Goal: Task Accomplishment & Management: Manage account settings

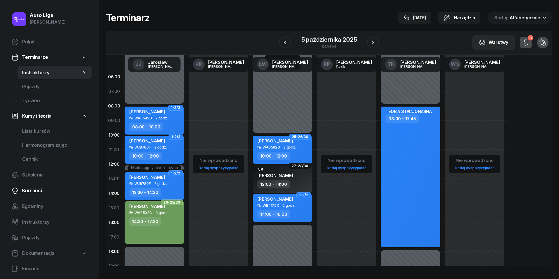
click at [29, 189] on span "Kursanci" at bounding box center [54, 191] width 65 height 8
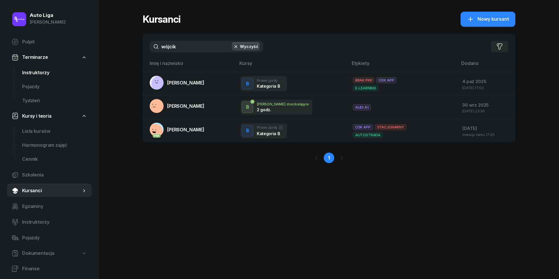
click at [33, 74] on span "Instruktorzy" at bounding box center [54, 73] width 65 height 8
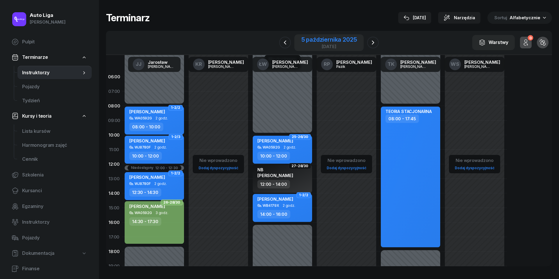
click at [339, 47] on div "[DATE]" at bounding box center [329, 46] width 56 height 4
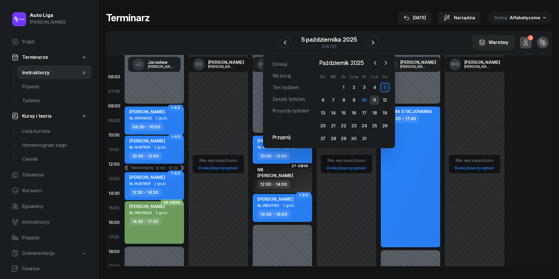
click at [375, 100] on div "11" at bounding box center [374, 99] width 9 height 9
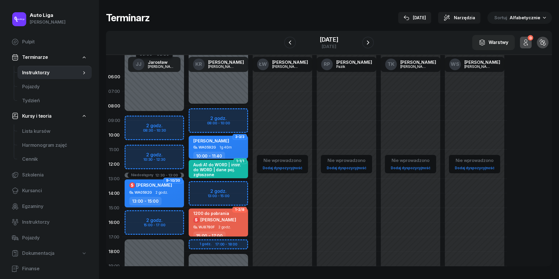
click at [374, 50] on div "[DATE]" at bounding box center [329, 42] width 90 height 17
click at [371, 39] on icon "button" at bounding box center [367, 42] width 7 height 7
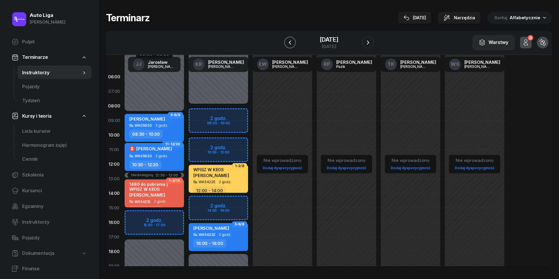
click at [286, 44] on icon "button" at bounding box center [289, 42] width 7 height 7
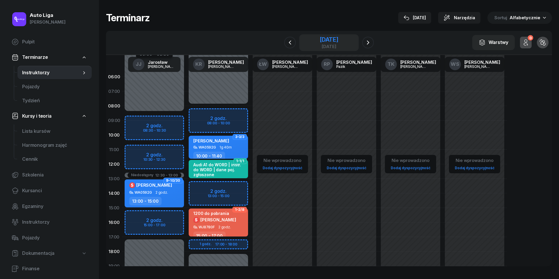
click at [338, 47] on div "[DATE]" at bounding box center [329, 46] width 19 height 4
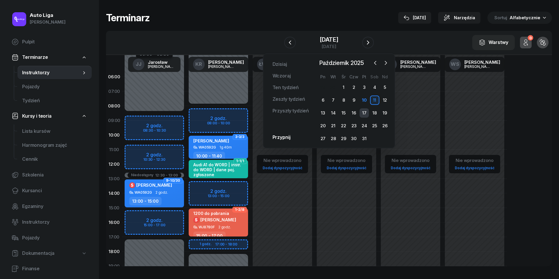
click at [363, 111] on div "17" at bounding box center [363, 112] width 9 height 9
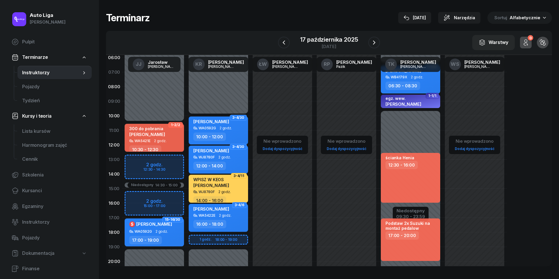
scroll to position [24, 0]
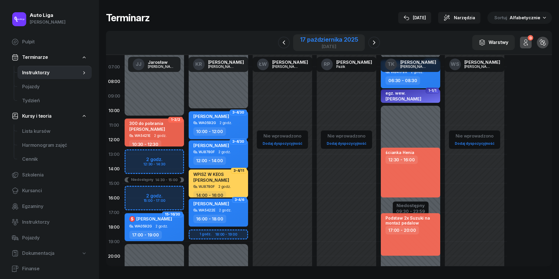
click at [327, 44] on div "[DATE]" at bounding box center [329, 46] width 58 height 4
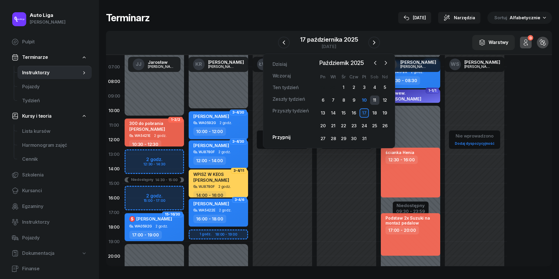
click at [375, 96] on div "11" at bounding box center [374, 99] width 9 height 9
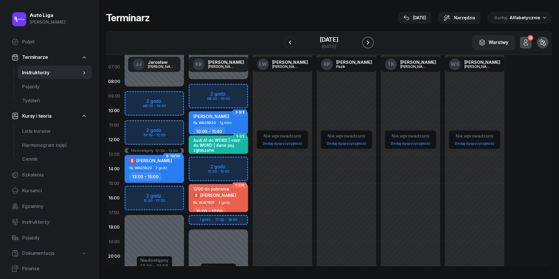
click at [371, 45] on icon "button" at bounding box center [367, 42] width 7 height 7
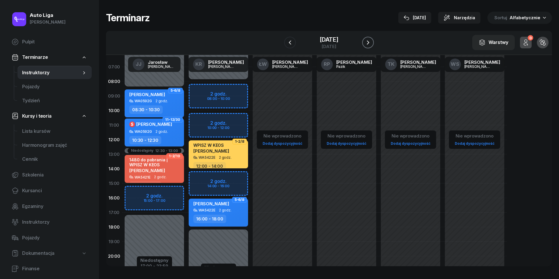
click at [371, 44] on icon "button" at bounding box center [367, 42] width 7 height 7
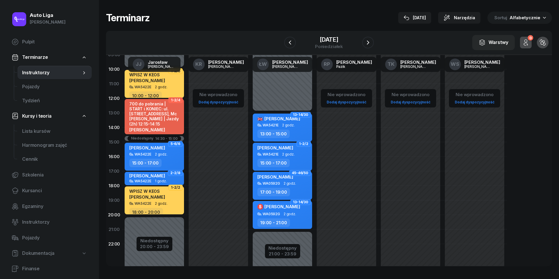
scroll to position [69, 0]
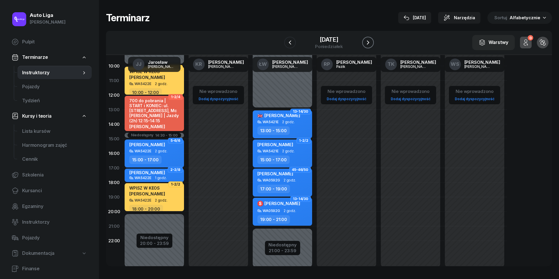
click at [374, 43] on button "button" at bounding box center [368, 43] width 12 height 12
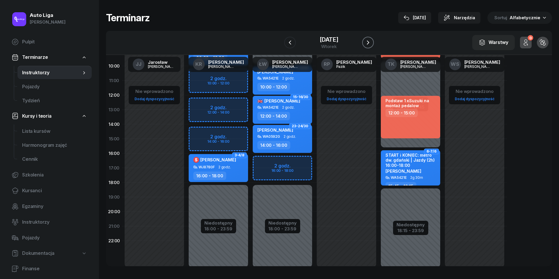
click at [374, 43] on button "button" at bounding box center [368, 43] width 12 height 12
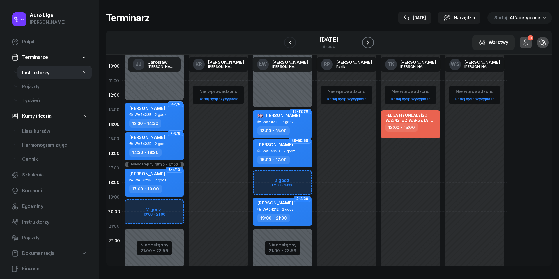
click at [374, 43] on button "button" at bounding box center [368, 43] width 12 height 12
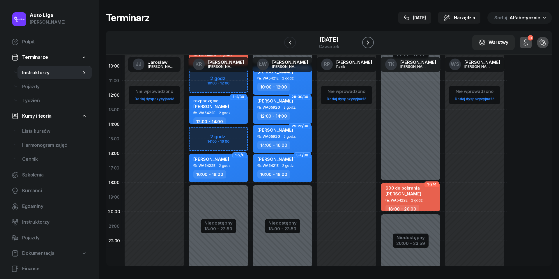
click at [374, 43] on button "button" at bounding box center [368, 43] width 12 height 12
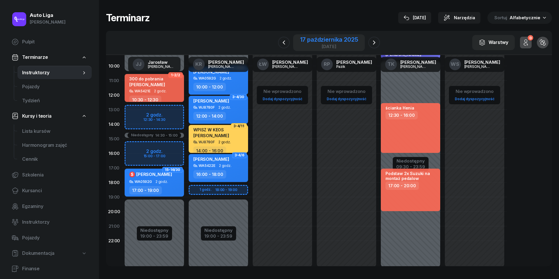
click at [309, 40] on div "17 października 2025" at bounding box center [329, 40] width 58 height 6
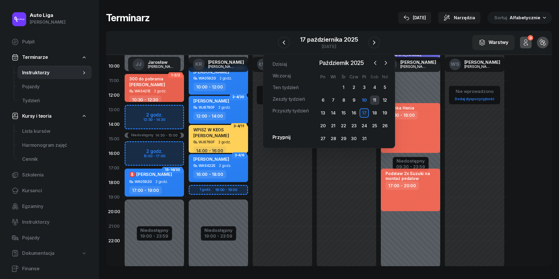
click at [379, 97] on div "11" at bounding box center [374, 99] width 9 height 9
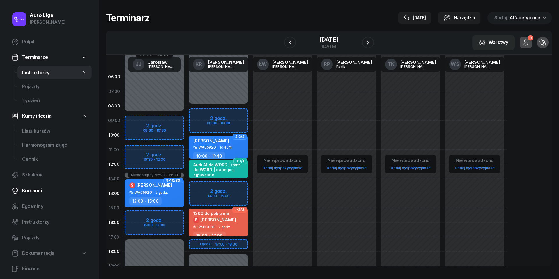
click at [36, 191] on span "Kursanci" at bounding box center [54, 191] width 65 height 8
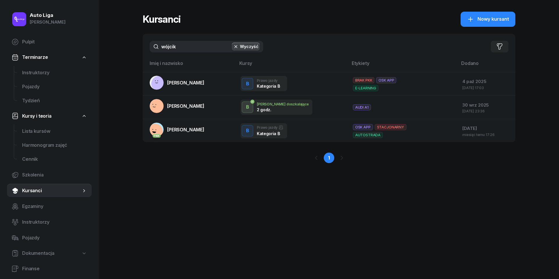
click at [181, 47] on input "wójcik" at bounding box center [206, 47] width 113 height 12
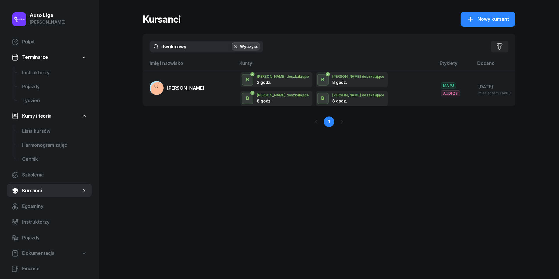
type input "dwulitrowy"
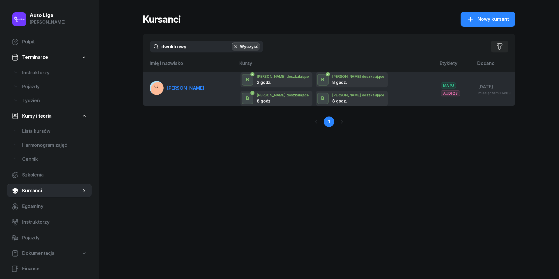
drag, startPoint x: 181, startPoint y: 60, endPoint x: 178, endPoint y: 89, distance: 29.0
click at [178, 89] on span "[PERSON_NAME]" at bounding box center [185, 88] width 37 height 6
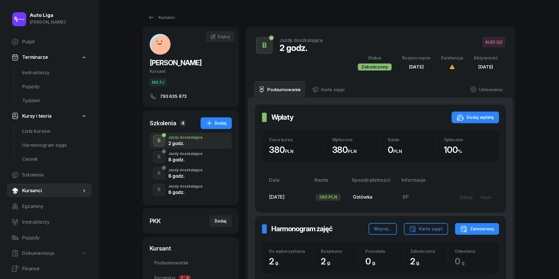
click at [185, 157] on div "8 godz." at bounding box center [185, 159] width 34 height 5
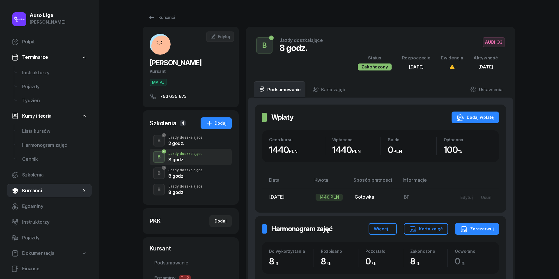
click at [188, 178] on div "B Jazdy doszkalające 8 godz." at bounding box center [191, 173] width 82 height 16
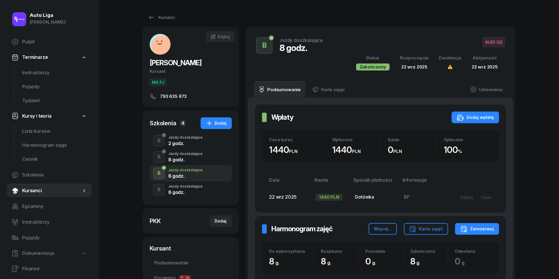
click at [190, 190] on div "8 godz." at bounding box center [185, 192] width 34 height 5
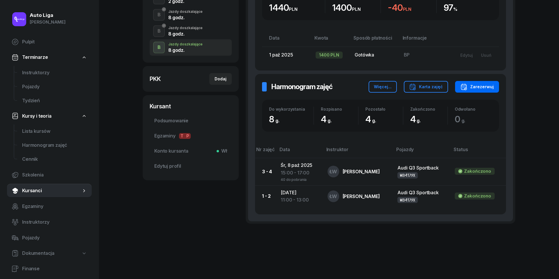
scroll to position [141, 0]
click at [483, 89] on div "Zarezerwuj" at bounding box center [476, 87] width 33 height 7
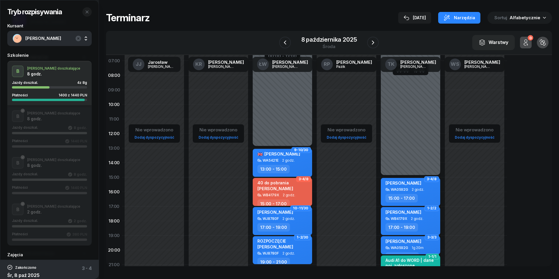
scroll to position [32, 0]
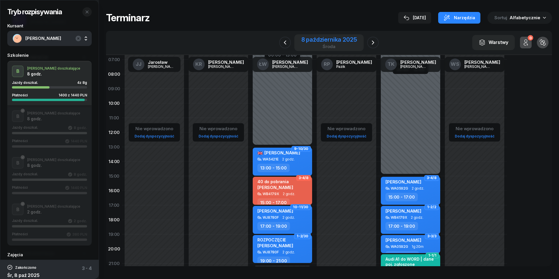
click at [337, 37] on div "8 października 2025" at bounding box center [329, 40] width 56 height 6
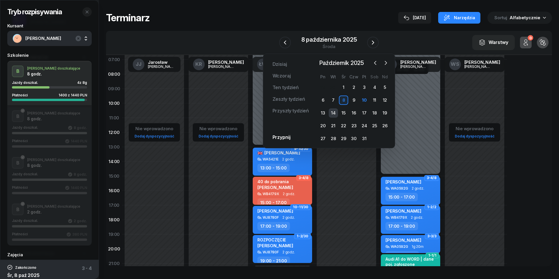
click at [334, 111] on div "14" at bounding box center [333, 112] width 9 height 9
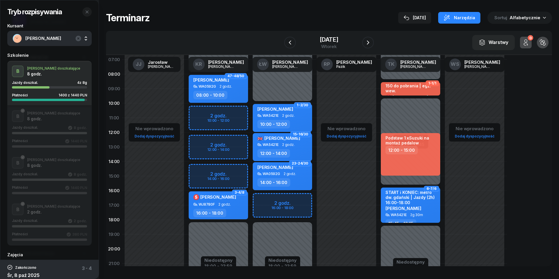
click at [262, 199] on div "Niedostępny 00:00 - 10:00 Niedostępny 18:00 - 23:59 2 godz. 16:00 - 18:00 1-2/3…" at bounding box center [282, 176] width 64 height 276
select select "16"
select select "18"
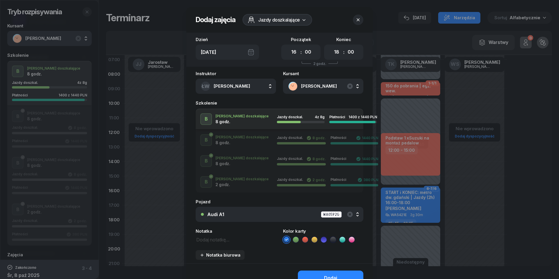
click at [281, 215] on div "Audi A1 WA0592G" at bounding box center [282, 214] width 151 height 7
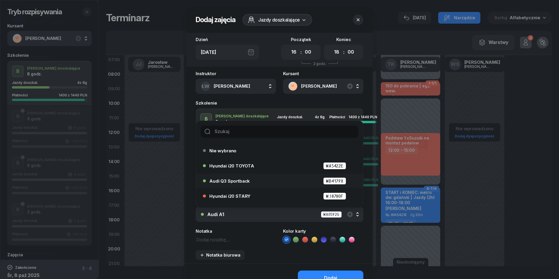
click at [281, 183] on div "Audi Q3 Sportback WB4179X" at bounding box center [280, 180] width 143 height 7
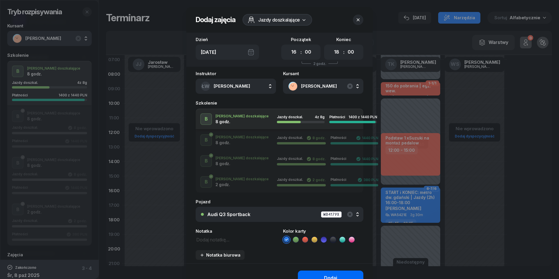
click at [334, 270] on button "Dodaj" at bounding box center [330, 277] width 65 height 15
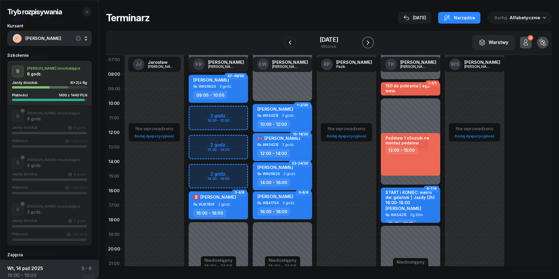
click at [371, 45] on icon "button" at bounding box center [367, 42] width 7 height 7
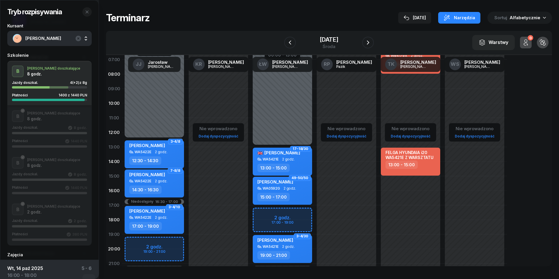
click at [268, 214] on div "Niedostępny 00:00 - 13:00 Niedostępny 21:00 - 23:59 2 godz. 17:00 - 19:00 17-18…" at bounding box center [282, 176] width 64 height 276
select select "17"
select select "19"
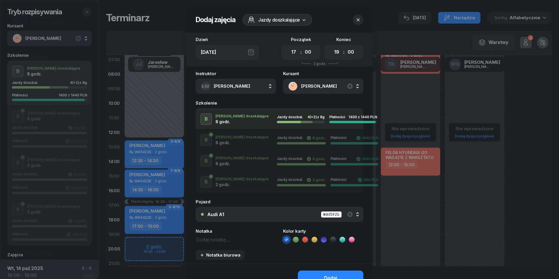
click at [282, 213] on div "Audi A1 WA0592G" at bounding box center [282, 214] width 151 height 7
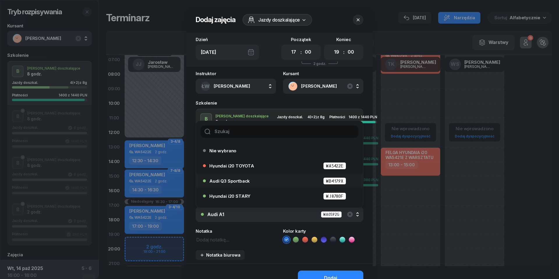
click at [261, 181] on div "Audi Q3 Sportback WB4179X" at bounding box center [280, 180] width 143 height 7
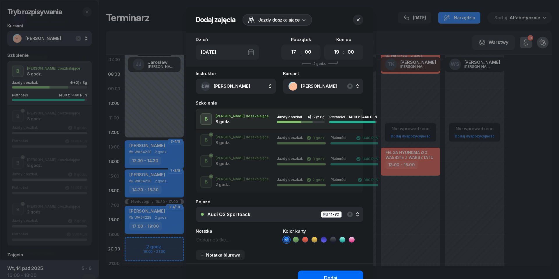
click at [311, 272] on button "Dodaj" at bounding box center [330, 277] width 65 height 15
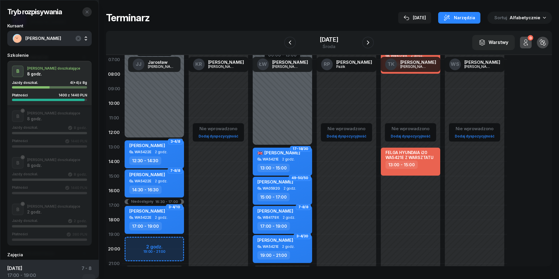
click at [87, 16] on button "button" at bounding box center [86, 11] width 9 height 9
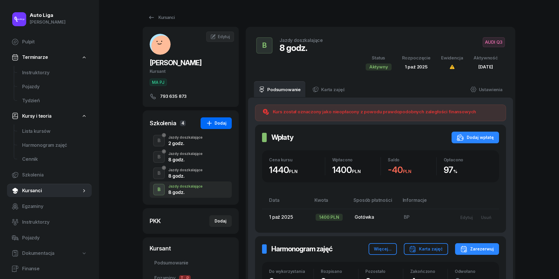
click at [215, 125] on div "Dodaj" at bounding box center [216, 123] width 21 height 7
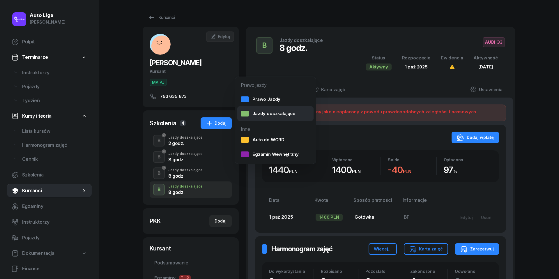
click at [288, 116] on div "Jazdy doszkalające" at bounding box center [268, 114] width 55 height 8
select select "B"
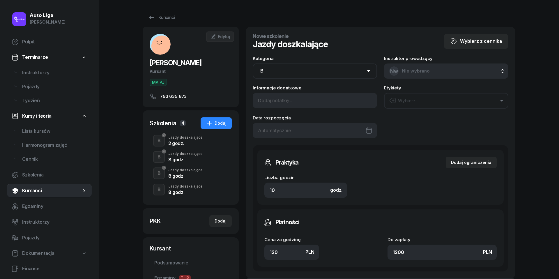
click at [428, 98] on button "Wybierz" at bounding box center [446, 101] width 124 height 16
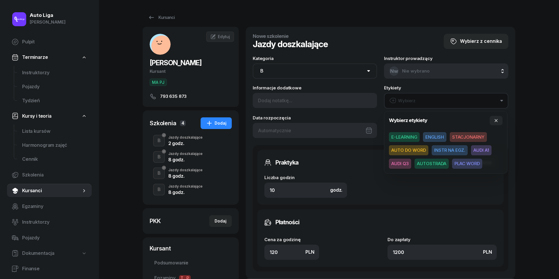
click at [405, 161] on span "AUDI Q3" at bounding box center [400, 164] width 22 height 10
click at [280, 125] on div at bounding box center [315, 130] width 124 height 15
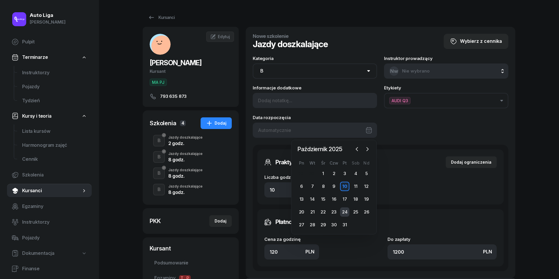
click at [343, 210] on div "24" at bounding box center [344, 211] width 9 height 9
type input "[DATE]"
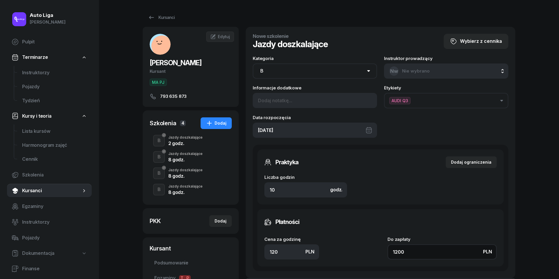
click at [417, 252] on input "1200" at bounding box center [441, 251] width 109 height 15
type input "0.10"
type input "1"
type input "1.80"
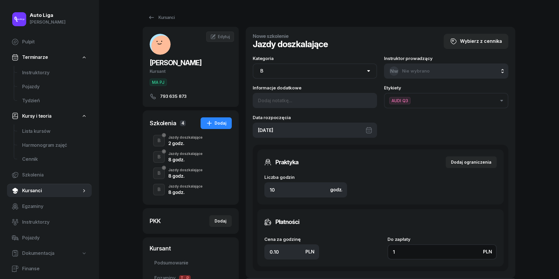
type input "18"
type input "180"
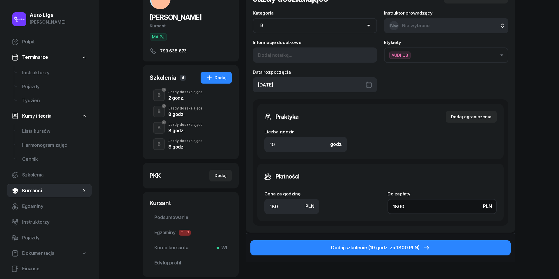
scroll to position [45, 0]
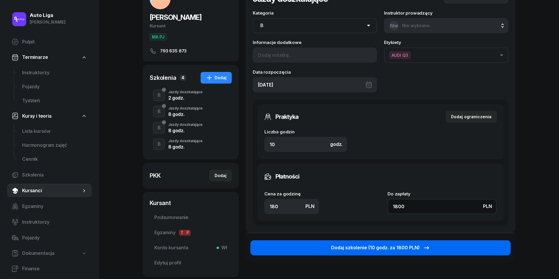
type input "1800"
click at [356, 245] on div "Dodaj szkolenie (10 godz. za 1800 PLN)" at bounding box center [380, 248] width 99 height 8
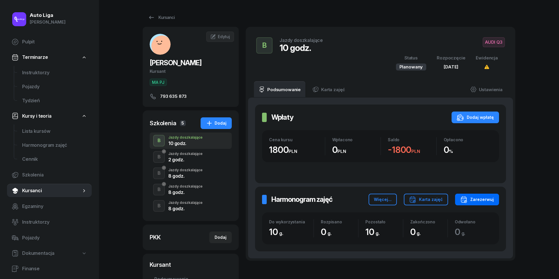
click at [480, 200] on div "Zarezerwuj" at bounding box center [476, 199] width 33 height 7
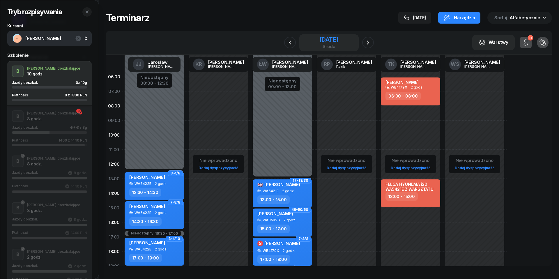
click at [328, 39] on div "[DATE]" at bounding box center [329, 40] width 19 height 6
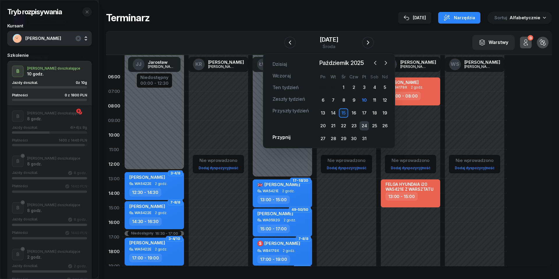
click at [363, 124] on div "24" at bounding box center [363, 125] width 9 height 9
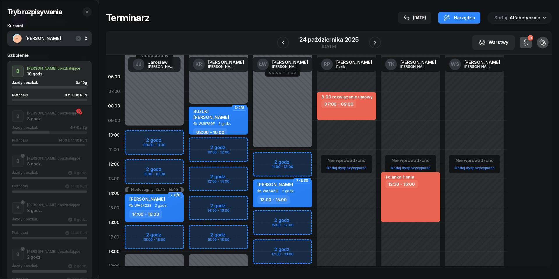
click at [261, 160] on div "Niedostępny 00:00 - 11:00 Niedostępny 19:00 - 23:59 2 godz. 11:00 - 13:00 2 god…" at bounding box center [282, 208] width 64 height 276
select select "11"
select select "13"
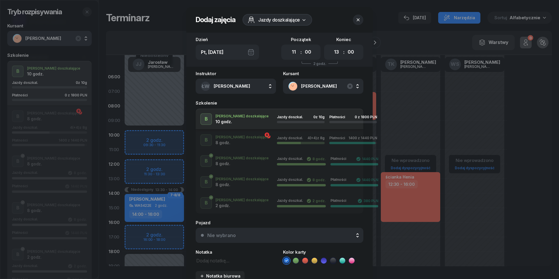
click at [267, 234] on div "Nie wybrano" at bounding box center [282, 235] width 151 height 5
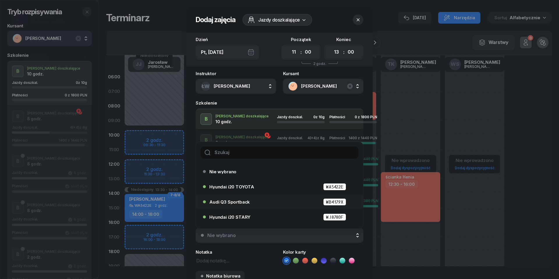
click at [258, 204] on div "Audi Q3 Sportback WB4179X" at bounding box center [280, 201] width 143 height 7
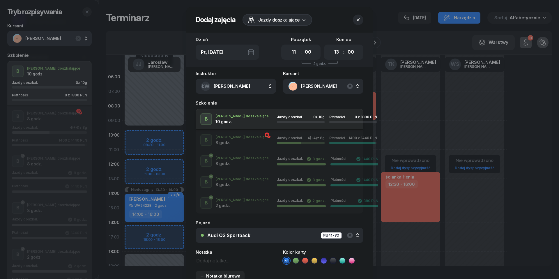
click at [214, 260] on textarea at bounding box center [236, 259] width 80 height 7
type textarea "1800 do pobrania"
click at [305, 258] on icon at bounding box center [305, 261] width 6 height 6
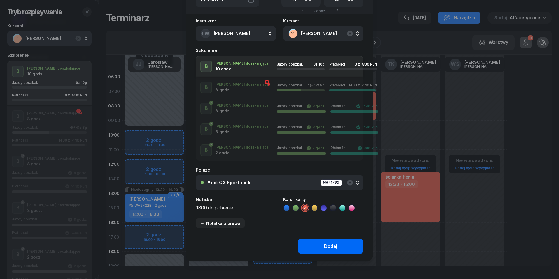
scroll to position [52, 0]
click at [334, 247] on div "Dodaj" at bounding box center [330, 247] width 13 height 8
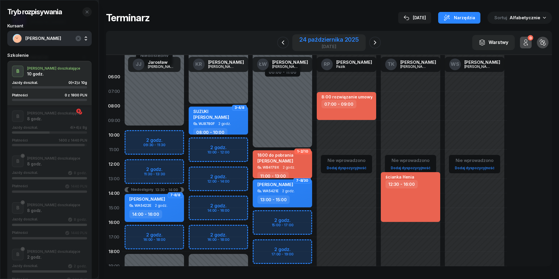
click at [337, 38] on div "24 października 2025" at bounding box center [328, 40] width 59 height 6
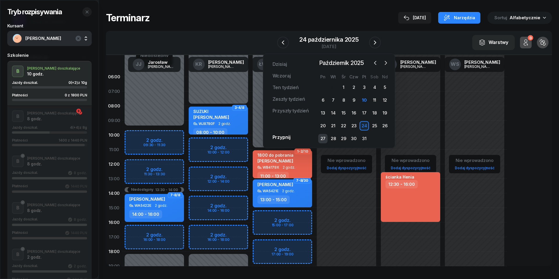
click at [325, 140] on div "27" at bounding box center [322, 138] width 9 height 9
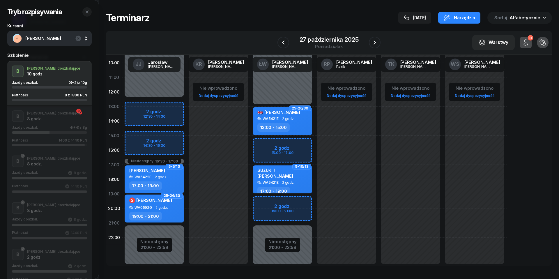
scroll to position [80, 0]
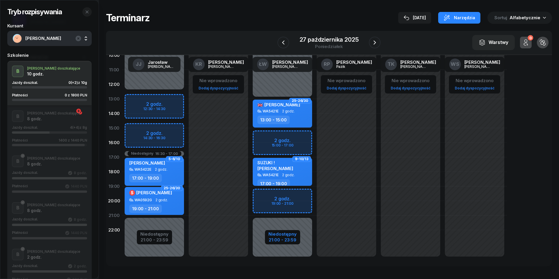
click at [286, 233] on div "Niedostępny" at bounding box center [282, 234] width 28 height 4
select select "13"
select select "21"
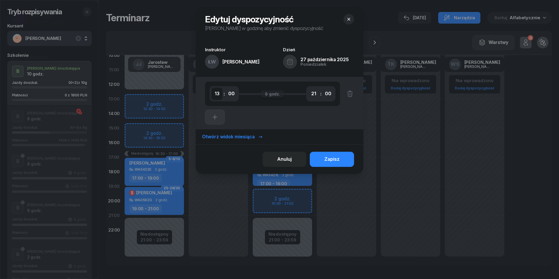
select select "11"
select select "19"
click at [333, 160] on div "Zapisz" at bounding box center [331, 159] width 15 height 8
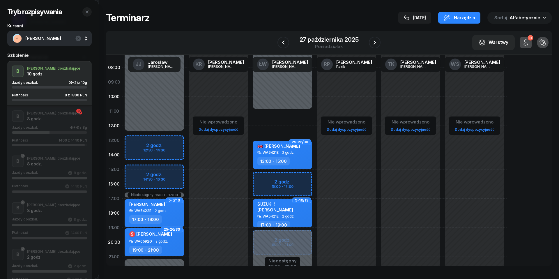
scroll to position [33, 0]
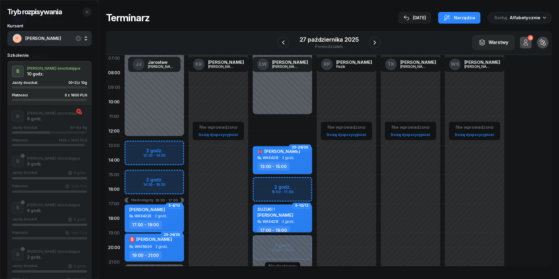
click at [269, 119] on div "2 godz. 15:00 - 17:00 2 godz. 19:00 - 21:00 25-26/30 Furkatbek Yuldashaliev 🇬🇧 …" at bounding box center [282, 174] width 64 height 276
select select "11"
select select "13"
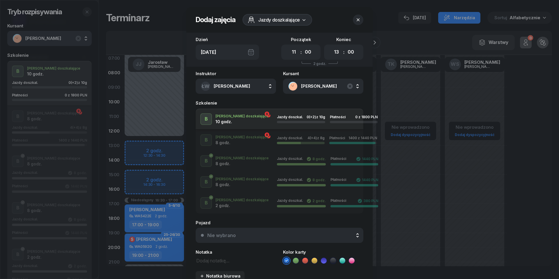
click at [252, 236] on div "Nie wybrano" at bounding box center [282, 235] width 151 height 5
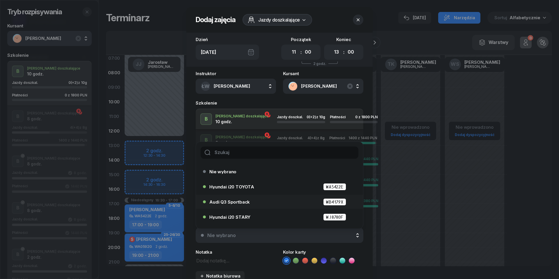
click at [254, 203] on div "Audi Q3 Sportback WB4179X" at bounding box center [280, 201] width 143 height 7
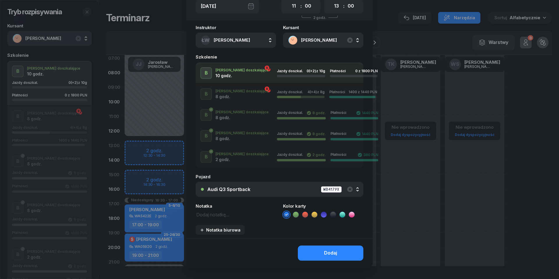
scroll to position [49, 0]
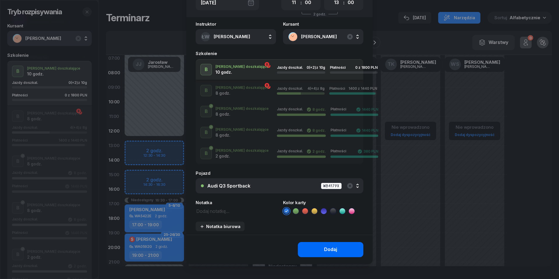
click at [317, 246] on button "Dodaj" at bounding box center [330, 249] width 65 height 15
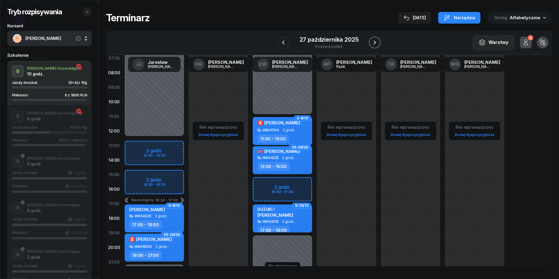
click at [374, 42] on icon "button" at bounding box center [374, 42] width 7 height 7
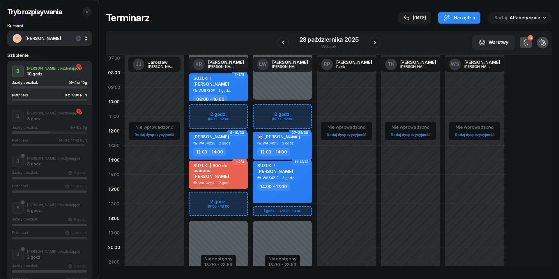
click at [263, 110] on div "Niedostępny 00:00 - 10:00 Niedostępny 18:00 - 23:59 2 godz. 10:00 - 12:00 1 god…" at bounding box center [282, 174] width 64 height 276
select select "10"
select select "12"
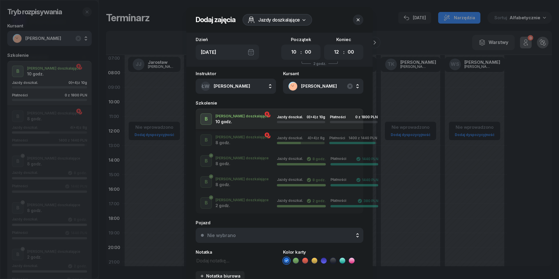
click at [273, 232] on button "Nie wybrano" at bounding box center [280, 235] width 168 height 15
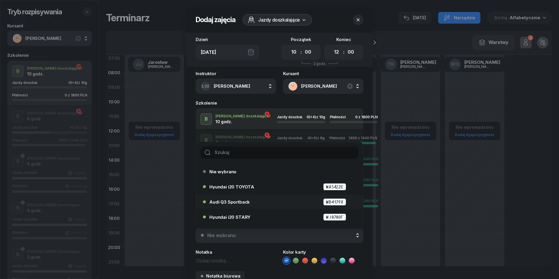
click at [269, 205] on div "Audi Q3 Sportback WB4179X" at bounding box center [278, 201] width 150 height 9
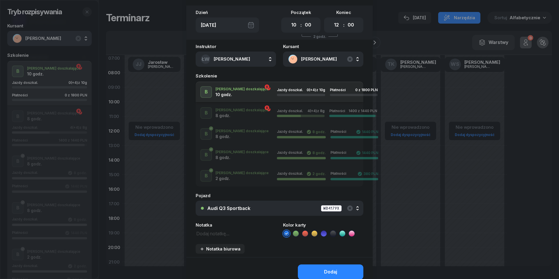
scroll to position [44, 0]
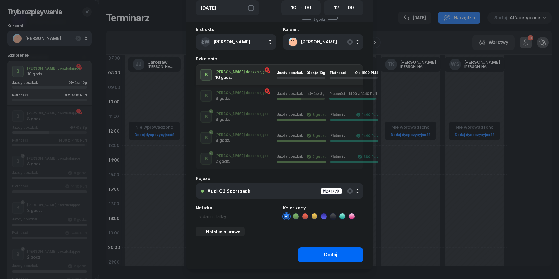
click at [320, 255] on button "Dodaj" at bounding box center [330, 254] width 65 height 15
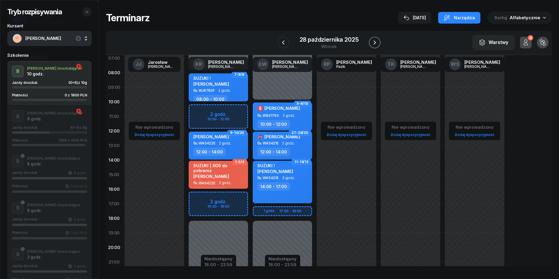
click at [374, 43] on icon "button" at bounding box center [374, 42] width 7 height 7
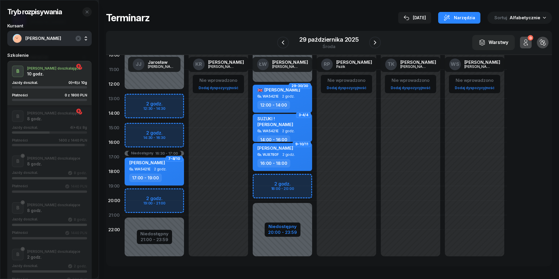
scroll to position [80, 0]
click at [281, 230] on div "20:00 - 23:59" at bounding box center [282, 232] width 29 height 6
select select "12"
select select "20"
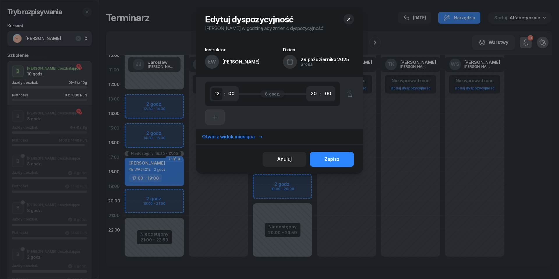
select select "10"
select select "18"
click at [338, 160] on div "Zapisz" at bounding box center [331, 159] width 15 height 8
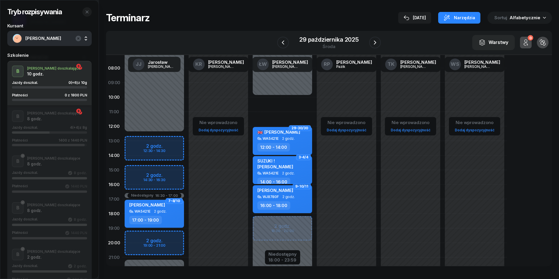
scroll to position [24, 0]
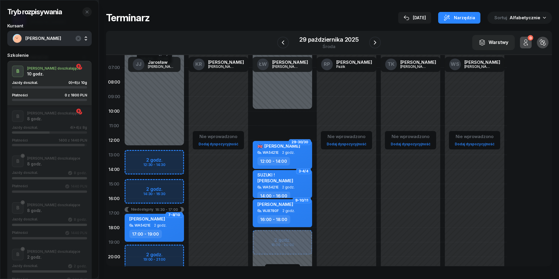
click at [269, 119] on div "2 godz. 18:00 - 20:00 29-30/30 Furkatbek Yuldashaliev 🇬🇧 WA5421E 2 godz. 12:00 …" at bounding box center [282, 184] width 64 height 276
select select "10"
select select "12"
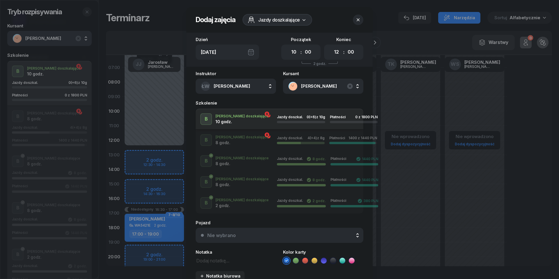
click at [283, 237] on button "Nie wybrano" at bounding box center [280, 235] width 168 height 15
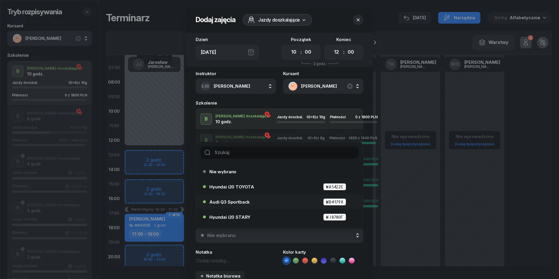
click at [273, 200] on div "Audi Q3 Sportback WB4179X" at bounding box center [280, 201] width 143 height 7
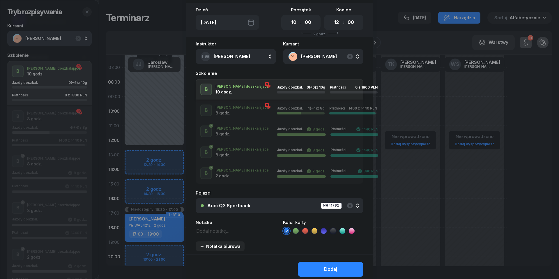
scroll to position [42, 0]
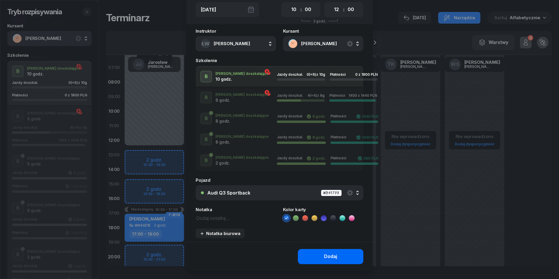
click at [327, 260] on button "Dodaj" at bounding box center [330, 256] width 65 height 15
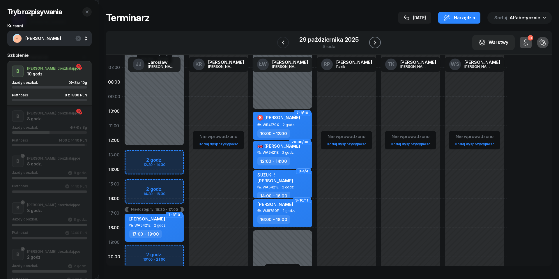
click at [378, 45] on icon "button" at bounding box center [374, 42] width 7 height 7
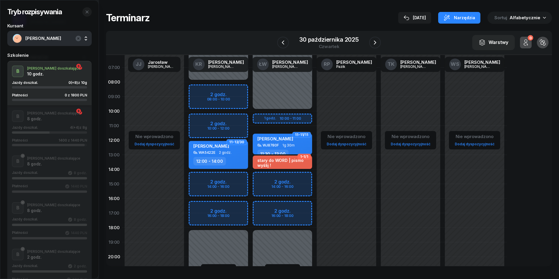
scroll to position [75, 0]
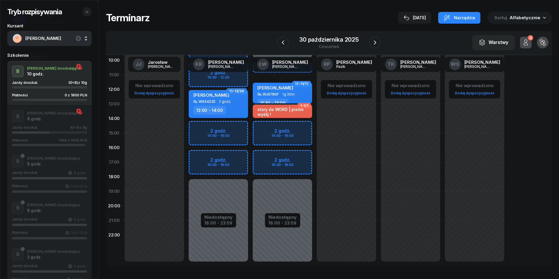
click at [280, 230] on div "Niedostępny 00:00 - 10:00 Niedostępny 18:00 - 23:59 1 godz. 10:00 - 11:00 2 god…" at bounding box center [282, 133] width 64 height 276
select select "21"
select select "23"
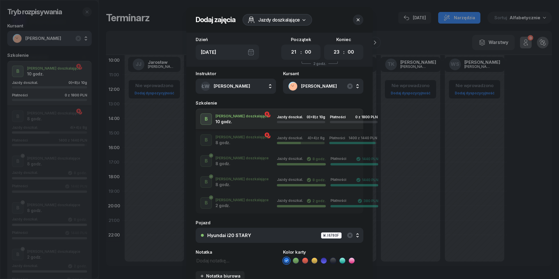
click at [359, 17] on icon "button" at bounding box center [358, 20] width 6 height 6
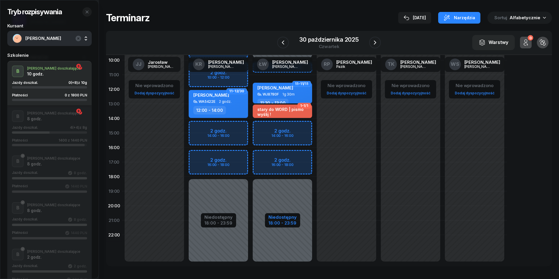
click at [279, 221] on div "18:00 - 23:59" at bounding box center [282, 222] width 28 height 6
select select "10"
select select "18"
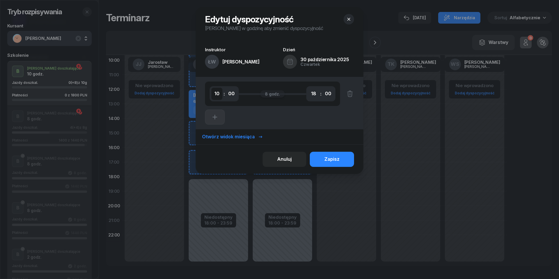
select select "09"
select select "30"
click at [341, 159] on button "Zapisz" at bounding box center [332, 159] width 44 height 15
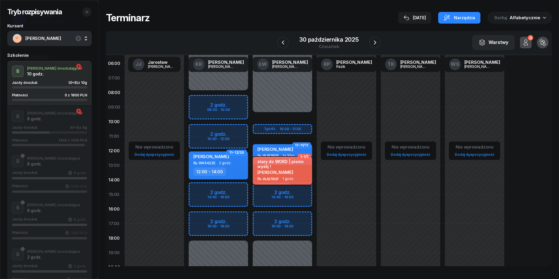
scroll to position [0, 0]
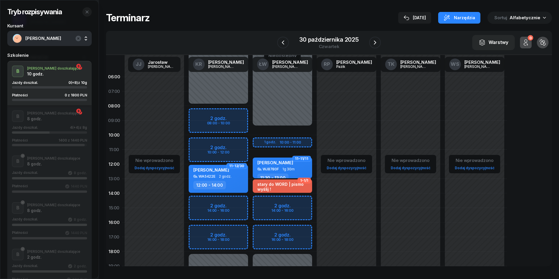
click at [260, 132] on div "1 godz. 10:00 - 11:00 2 godz. 14:00 - 16:00 2 godz. 16:00 - 18:00 11-11/11 [PER…" at bounding box center [282, 208] width 64 height 276
select select "09"
select select "11"
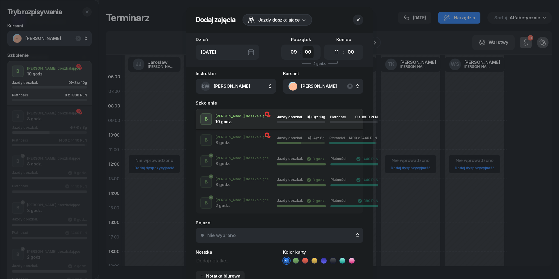
select select "30"
click at [356, 55] on div "00 01 02 03 04 05 06 07 08 09 10 11 12 13 14 15 16 17 18 19 20 21 22 23 : 00 05…" at bounding box center [343, 52] width 39 height 15
select select "30"
click at [277, 231] on button "Nie wybrano" at bounding box center [280, 235] width 168 height 15
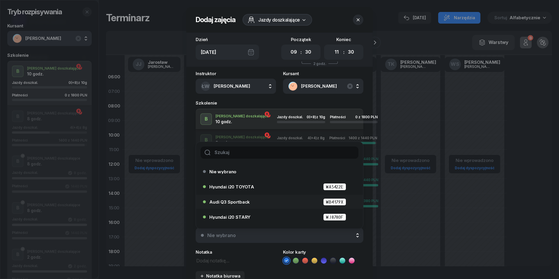
click at [274, 202] on div "Audi Q3 Sportback WB4179X" at bounding box center [280, 201] width 143 height 7
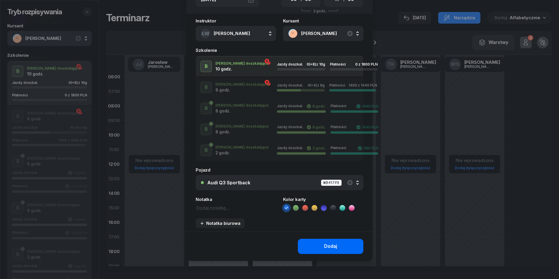
scroll to position [52, 0]
click at [332, 243] on div "Dodaj" at bounding box center [330, 247] width 13 height 8
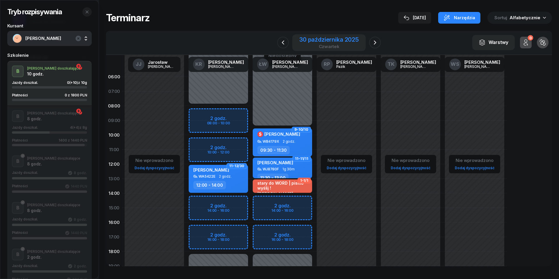
click at [323, 46] on div "czwartek" at bounding box center [328, 46] width 59 height 4
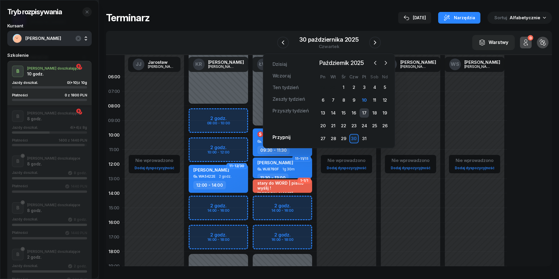
click at [364, 113] on div "17" at bounding box center [363, 112] width 9 height 9
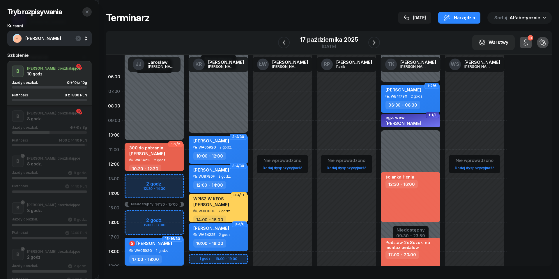
click at [89, 12] on icon "button" at bounding box center [87, 12] width 5 height 5
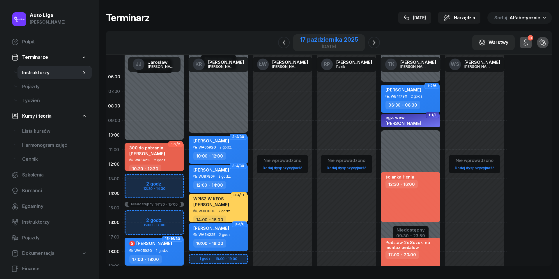
click at [332, 45] on div "[DATE]" at bounding box center [329, 46] width 58 height 4
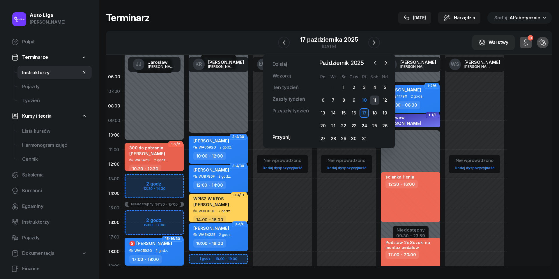
click at [375, 99] on div "11" at bounding box center [374, 99] width 9 height 9
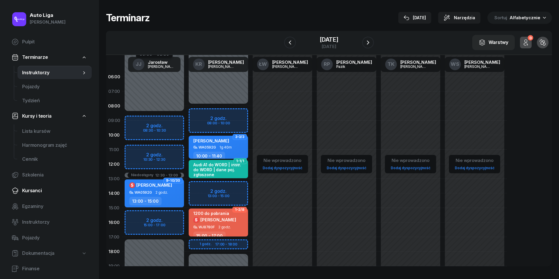
click at [43, 187] on span "Kursanci" at bounding box center [54, 191] width 65 height 8
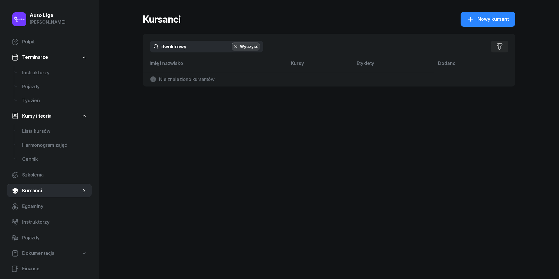
click at [197, 42] on input "dwulitrowy" at bounding box center [206, 47] width 113 height 12
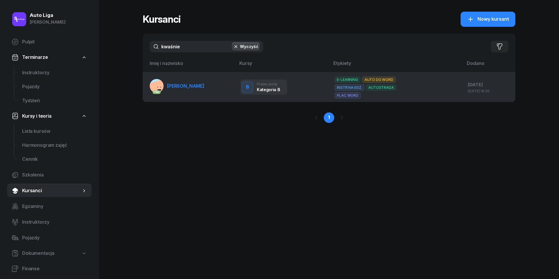
type input "kwaśnie"
click at [179, 84] on span "[PERSON_NAME]" at bounding box center [185, 86] width 37 height 6
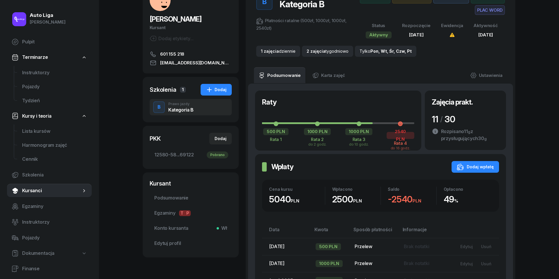
scroll to position [48, 0]
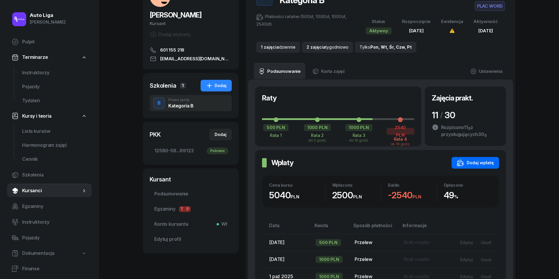
click at [474, 166] on div "Dodaj wpłatę" at bounding box center [475, 162] width 37 height 7
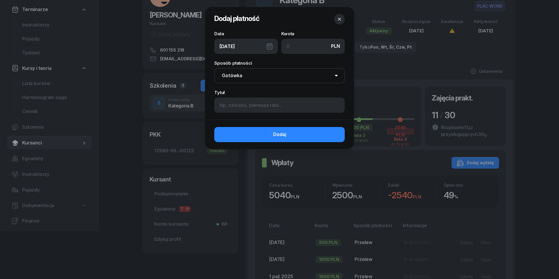
click at [338, 20] on icon "button" at bounding box center [339, 19] width 6 height 6
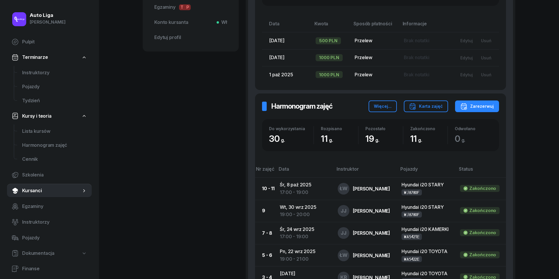
scroll to position [267, 0]
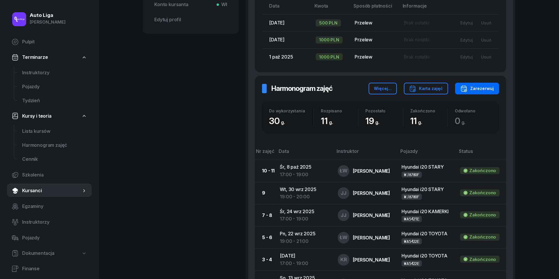
click at [475, 92] on div "Zarezerwuj" at bounding box center [476, 88] width 33 height 7
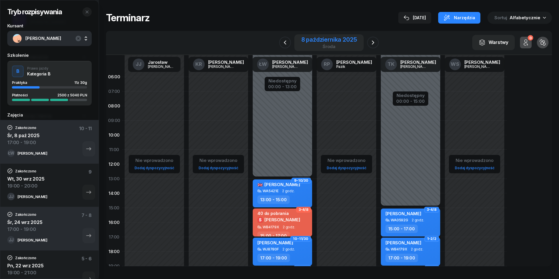
click at [340, 37] on div "8 października 2025" at bounding box center [329, 40] width 56 height 6
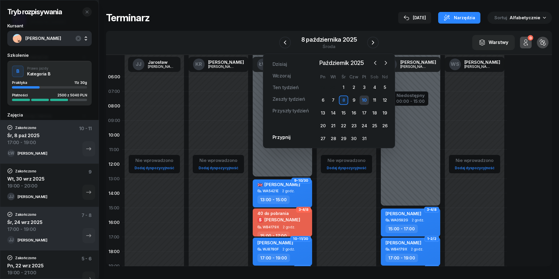
click at [362, 101] on div "10" at bounding box center [363, 99] width 9 height 9
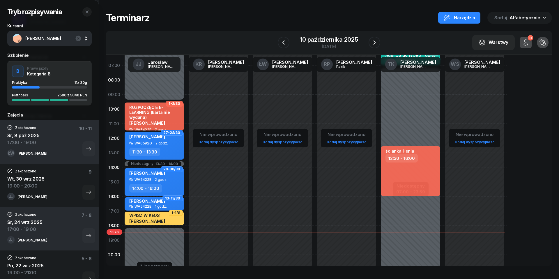
scroll to position [27, 0]
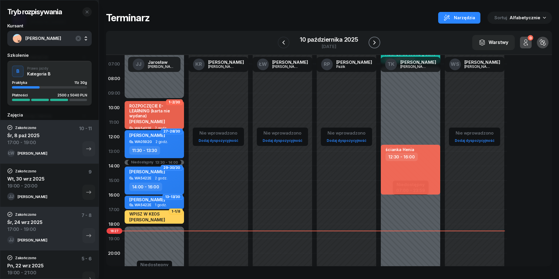
click at [374, 41] on icon "button" at bounding box center [374, 42] width 7 height 7
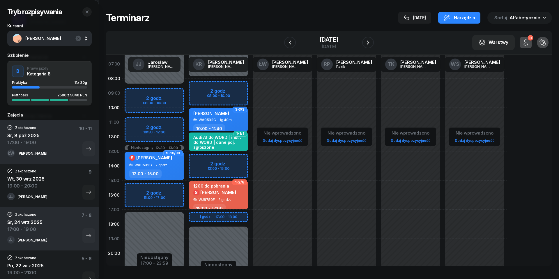
click at [203, 162] on div "Niedostępny 00:00 - 08:00 Niedostępny 18:00 - 23:59 2 godz. 08:00 - 10:00 2 god…" at bounding box center [218, 180] width 64 height 276
select select "13"
select select "15"
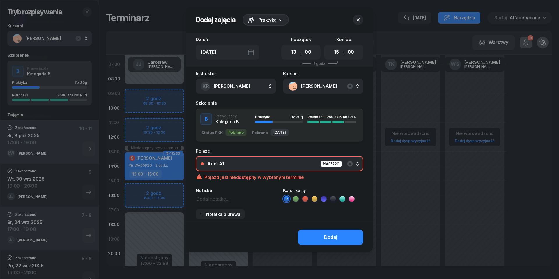
click at [290, 164] on div "Audi A1 WA0592G" at bounding box center [282, 163] width 151 height 7
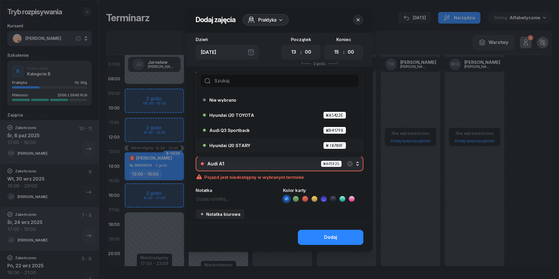
click at [259, 139] on li "Hyundai i20 STARY WJ8780F" at bounding box center [279, 145] width 167 height 14
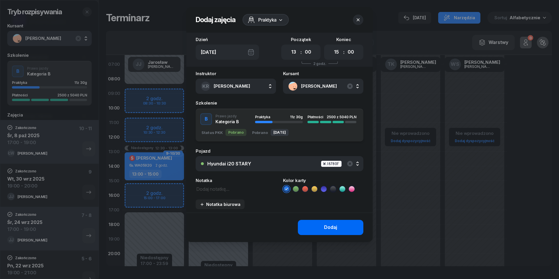
click at [315, 227] on button "Dodaj" at bounding box center [330, 227] width 65 height 15
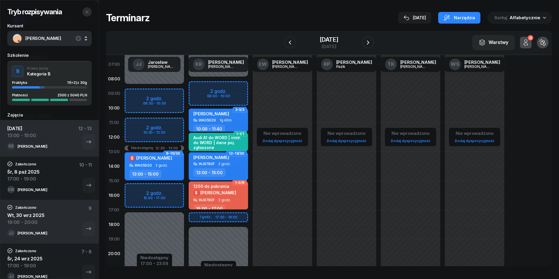
click at [87, 13] on icon "button" at bounding box center [87, 12] width 5 height 5
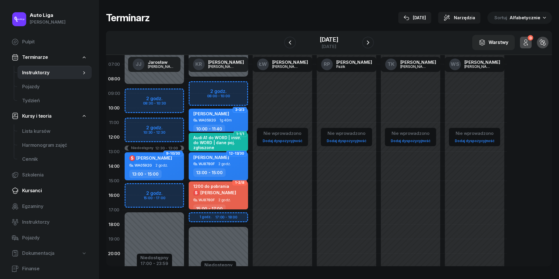
click at [36, 191] on span "Kursanci" at bounding box center [54, 191] width 65 height 8
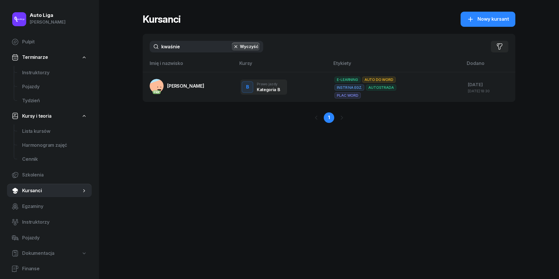
click at [185, 38] on div "kwaśnie Wyczyść Filtruj" at bounding box center [329, 47] width 372 height 26
click at [187, 52] on input "kwaśnie" at bounding box center [206, 47] width 113 height 12
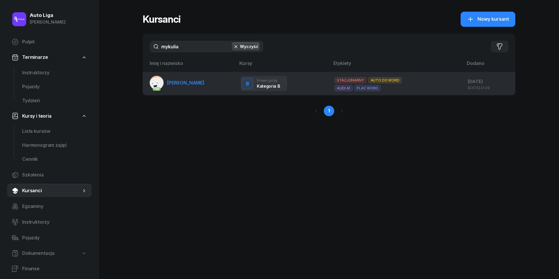
type input "mykulia"
click at [182, 84] on span "[PERSON_NAME]" at bounding box center [185, 83] width 37 height 6
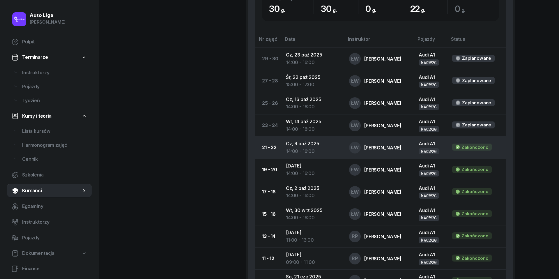
scroll to position [389, 0]
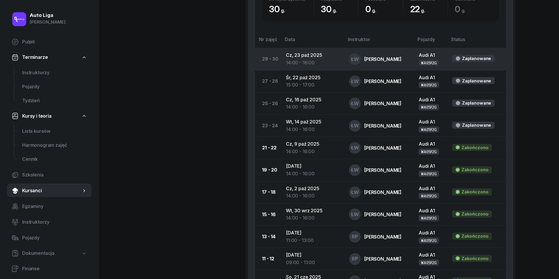
click at [299, 54] on td "[DATE] 14:00 - 16:00" at bounding box center [312, 59] width 63 height 22
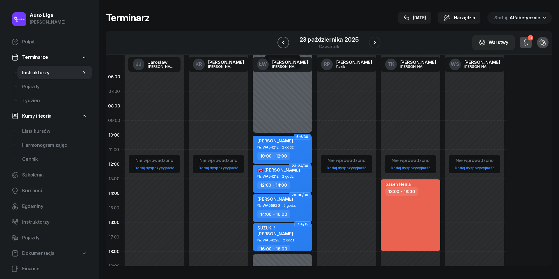
click at [280, 42] on icon "button" at bounding box center [283, 42] width 7 height 7
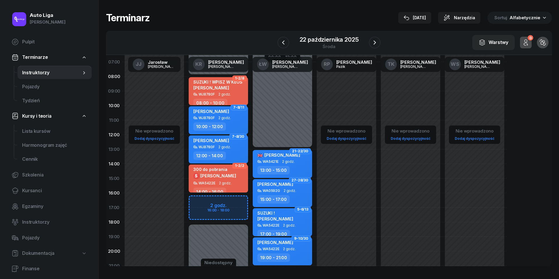
scroll to position [31, 0]
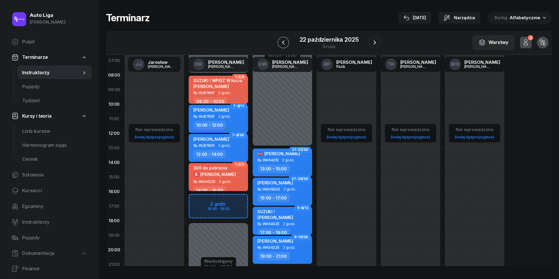
click at [282, 43] on icon "button" at bounding box center [283, 42] width 2 height 4
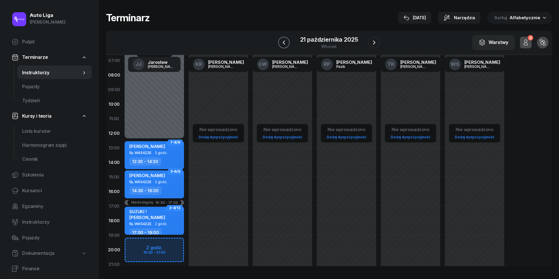
click at [282, 43] on icon "button" at bounding box center [283, 42] width 7 height 7
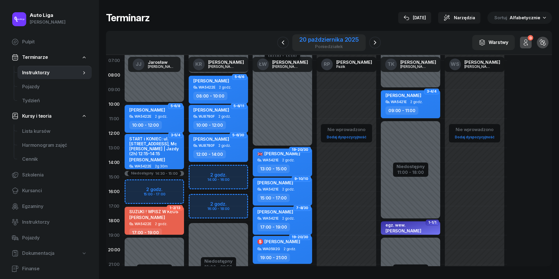
click at [328, 38] on div "20 października 2025" at bounding box center [328, 40] width 59 height 6
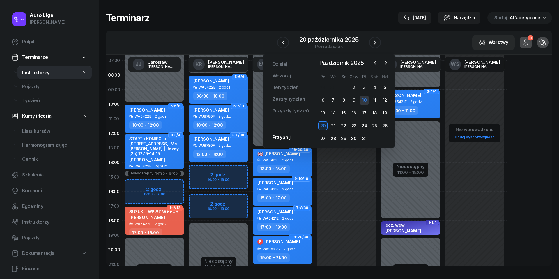
click at [365, 99] on div "10" at bounding box center [363, 99] width 9 height 9
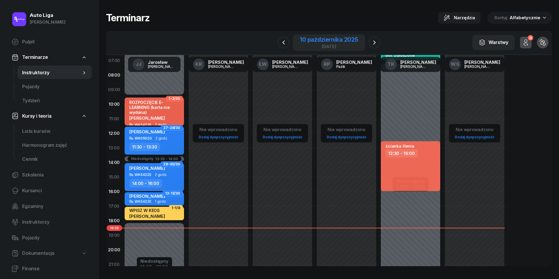
click at [315, 41] on div "10 października 2025" at bounding box center [329, 40] width 58 height 6
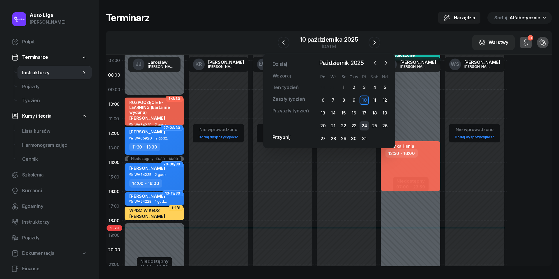
click at [363, 126] on div "24" at bounding box center [363, 125] width 9 height 9
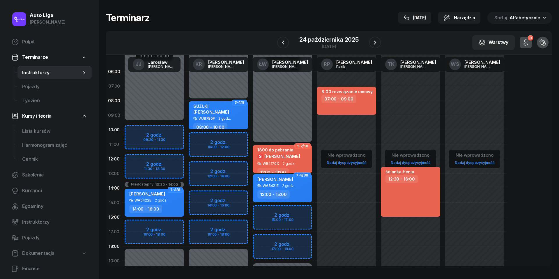
scroll to position [5, 0]
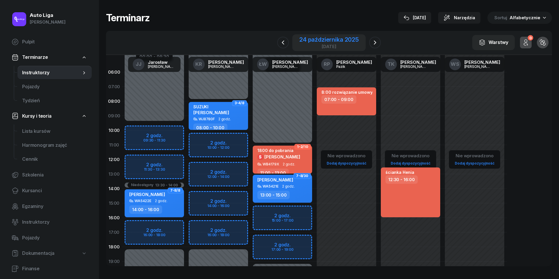
click at [325, 44] on div "[DATE]" at bounding box center [328, 46] width 59 height 4
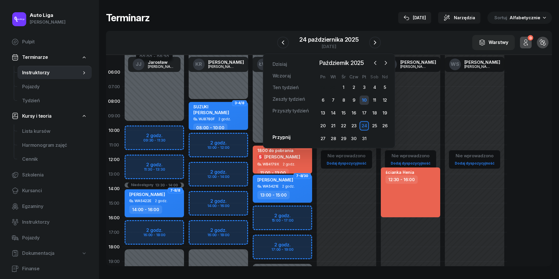
click at [363, 100] on div "10" at bounding box center [363, 99] width 9 height 9
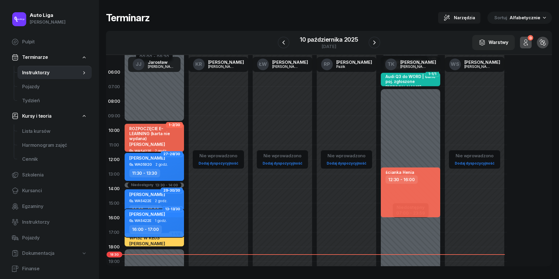
click at [163, 219] on span "1 godz." at bounding box center [161, 221] width 12 height 4
select select "16"
select select "17"
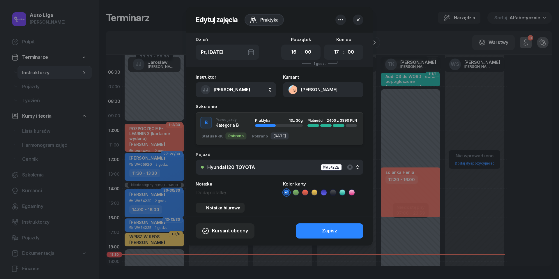
click at [294, 82] on button "[PERSON_NAME]" at bounding box center [323, 89] width 80 height 15
click at [296, 106] on div "Otwórz profil" at bounding box center [302, 110] width 28 height 8
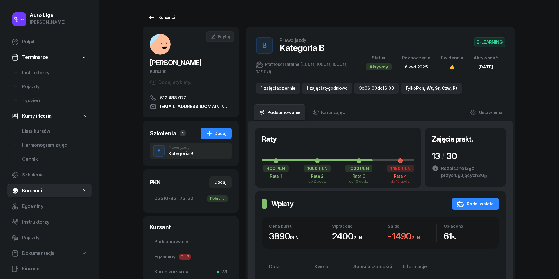
click at [152, 16] on icon at bounding box center [151, 17] width 7 height 7
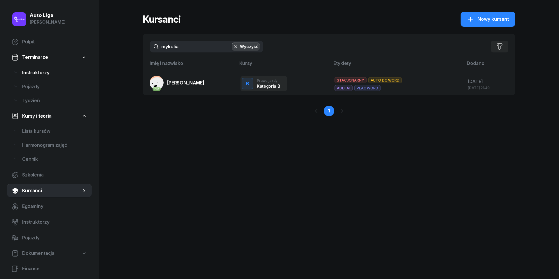
click at [35, 74] on span "Instruktorzy" at bounding box center [54, 73] width 65 height 8
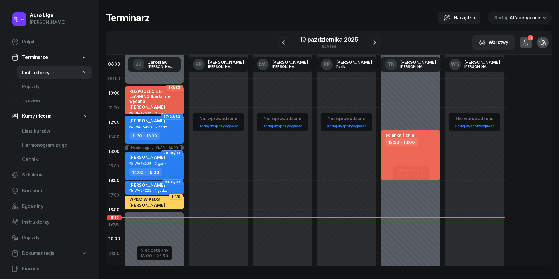
scroll to position [42, 0]
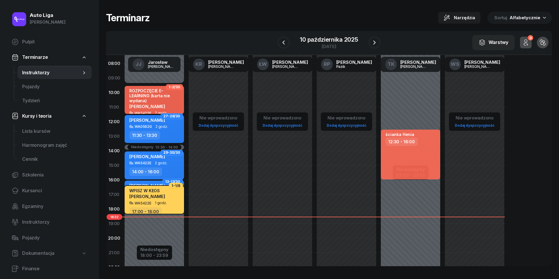
click at [157, 201] on span "1 godz." at bounding box center [161, 203] width 12 height 4
select select "17"
select select "18"
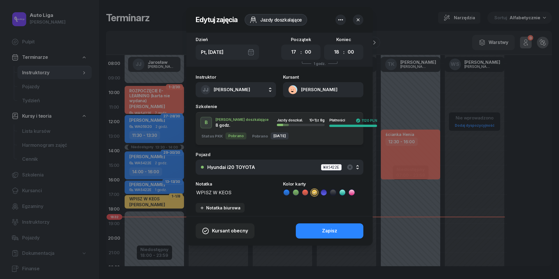
click at [291, 90] on button "[PERSON_NAME]" at bounding box center [323, 89] width 80 height 15
click at [301, 107] on div "Otwórz profil" at bounding box center [302, 110] width 28 height 8
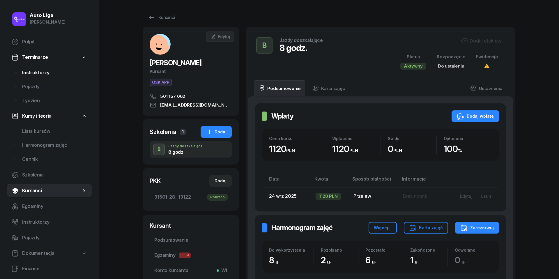
click at [30, 76] on link "Instruktorzy" at bounding box center [54, 73] width 74 height 14
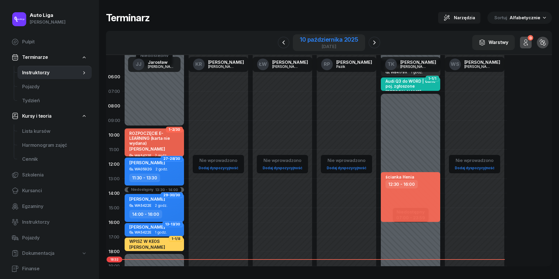
click at [334, 41] on div "10 października 2025" at bounding box center [329, 40] width 58 height 6
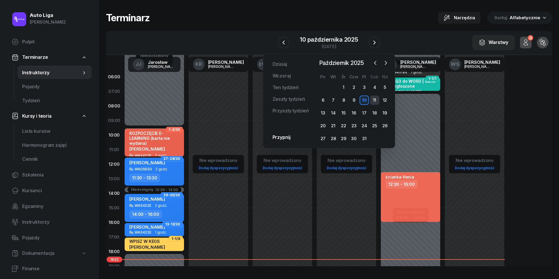
click at [374, 100] on div "11" at bounding box center [374, 99] width 9 height 9
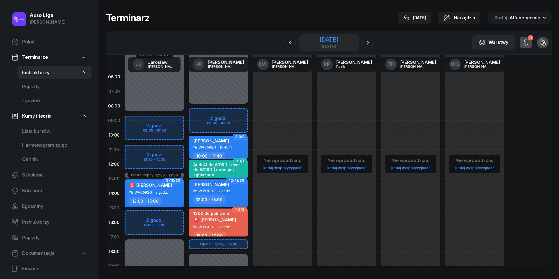
click at [327, 40] on div "[DATE]" at bounding box center [329, 40] width 19 height 6
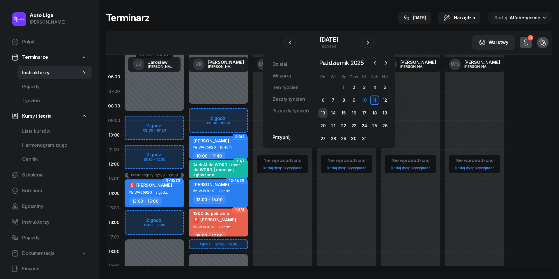
click at [324, 116] on div "13" at bounding box center [322, 112] width 9 height 9
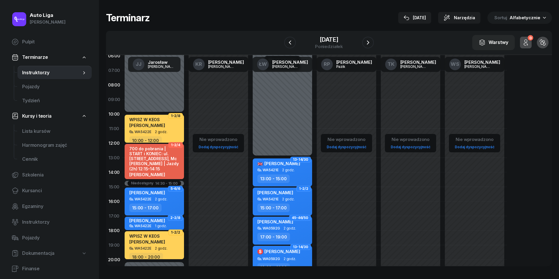
scroll to position [22, 0]
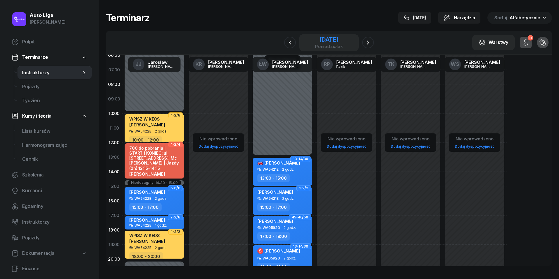
click at [315, 41] on div "[DATE]" at bounding box center [329, 40] width 28 height 6
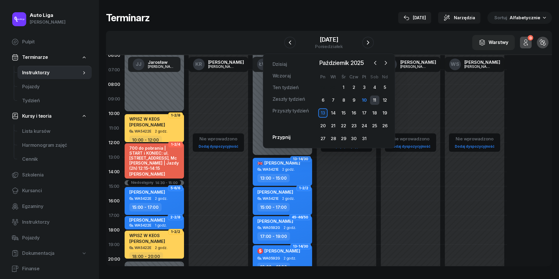
click at [378, 100] on div "11" at bounding box center [374, 99] width 9 height 9
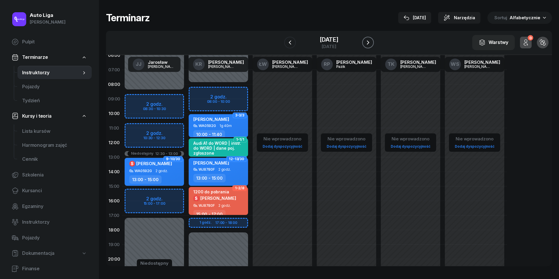
click at [371, 42] on icon "button" at bounding box center [367, 42] width 7 height 7
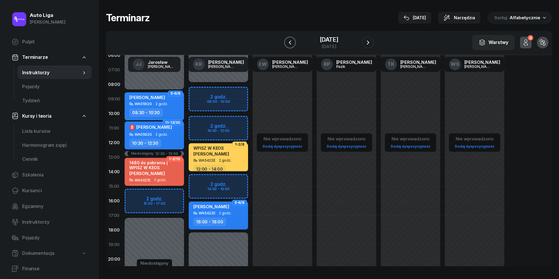
click at [286, 44] on icon "button" at bounding box center [289, 42] width 7 height 7
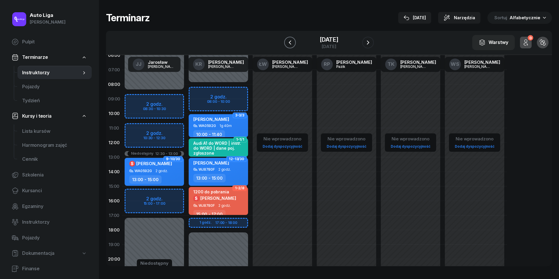
click at [289, 44] on icon "button" at bounding box center [290, 42] width 2 height 4
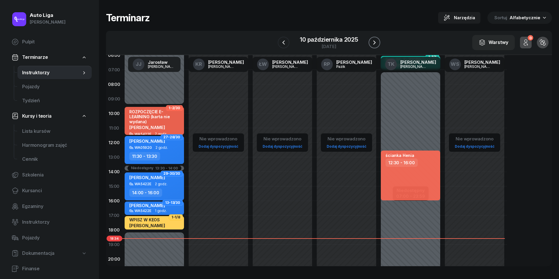
click at [378, 45] on button "button" at bounding box center [374, 43] width 12 height 12
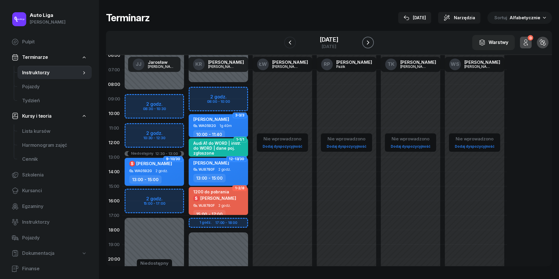
click at [371, 42] on icon "button" at bounding box center [367, 42] width 7 height 7
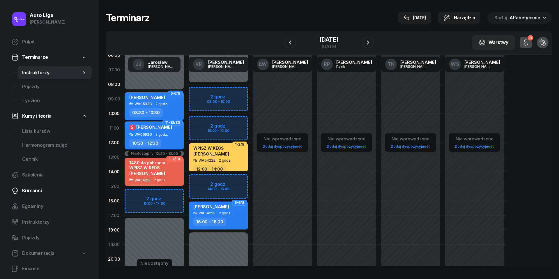
click at [38, 193] on span "Kursanci" at bounding box center [54, 191] width 65 height 8
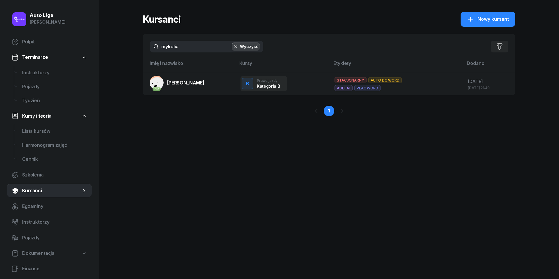
click at [211, 47] on input "mykulia" at bounding box center [206, 47] width 113 height 12
type input "[DEMOGRAPHIC_DATA]"
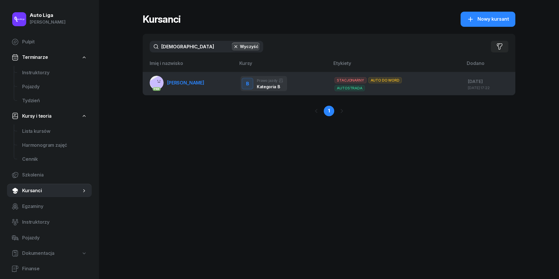
drag, startPoint x: 211, startPoint y: 47, endPoint x: 199, endPoint y: 83, distance: 38.1
click at [199, 83] on span "[PERSON_NAME]" at bounding box center [185, 83] width 37 height 6
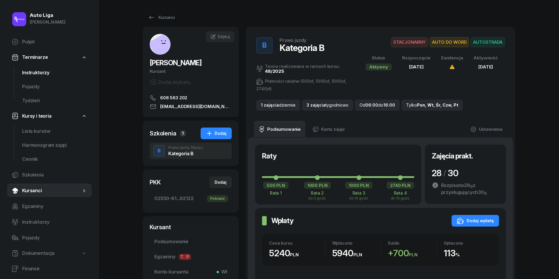
click at [49, 70] on span "Instruktorzy" at bounding box center [54, 73] width 65 height 8
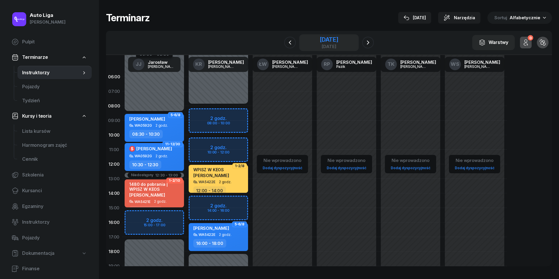
click at [320, 41] on div "[DATE]" at bounding box center [329, 40] width 19 height 6
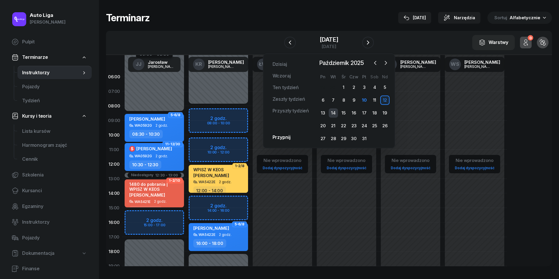
click at [332, 113] on div "14" at bounding box center [333, 112] width 9 height 9
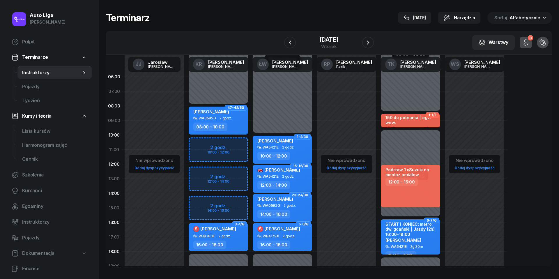
click at [196, 175] on div "Niedostępny 00:00 - 08:00 Niedostępny 18:00 - 23:59 2 godz. 10:00 - 12:00 2 god…" at bounding box center [218, 208] width 64 height 276
select select "12"
select select "14"
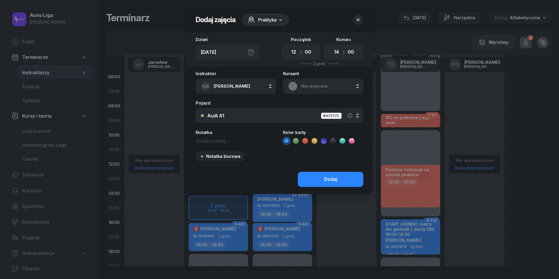
click at [205, 142] on textarea at bounding box center [236, 140] width 80 height 7
click at [225, 141] on textarea "601586065" at bounding box center [236, 140] width 80 height 7
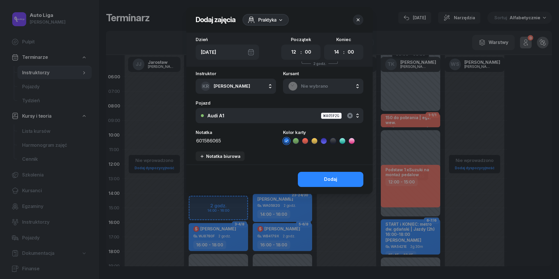
type textarea "601586065"
click at [352, 114] on icon "button" at bounding box center [350, 116] width 6 height 6
click at [262, 115] on div "Nie wybrano" at bounding box center [282, 115] width 151 height 5
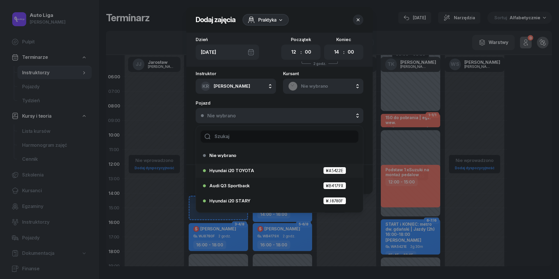
click at [245, 172] on span "Hyundai i20 TOYOTA" at bounding box center [231, 170] width 45 height 4
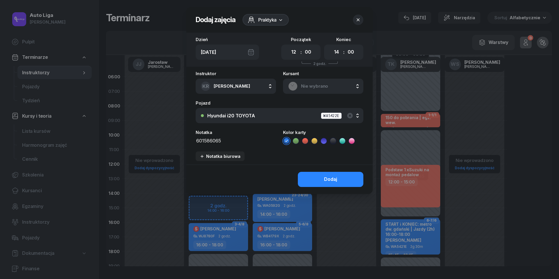
click at [305, 140] on icon at bounding box center [305, 141] width 6 height 6
click at [322, 176] on button "Dodaj" at bounding box center [330, 179] width 65 height 15
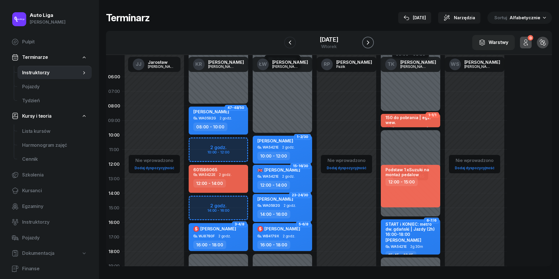
click at [371, 42] on icon "button" at bounding box center [367, 42] width 7 height 7
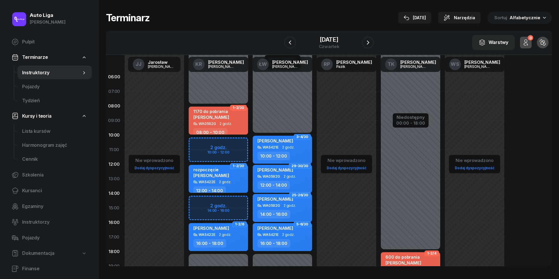
click at [198, 200] on div "Niedostępny 00:00 - 08:00 Niedostępny 18:00 - 23:59 2 godz. 10:00 - 12:00 2 god…" at bounding box center [218, 208] width 64 height 276
select select "14"
select select "16"
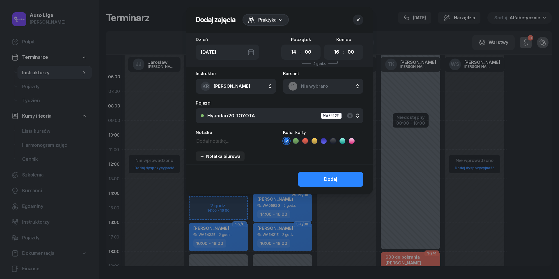
click at [228, 143] on textarea at bounding box center [236, 140] width 80 height 7
paste textarea "601586065"
type textarea "601586065"
click at [306, 140] on icon at bounding box center [305, 141] width 6 height 6
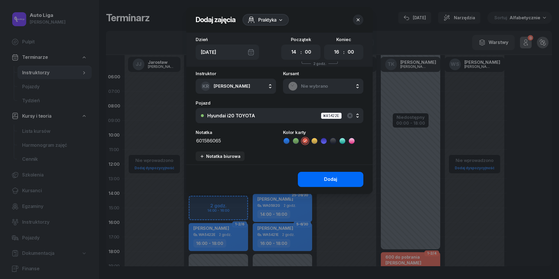
click at [329, 179] on div "Dodaj" at bounding box center [330, 179] width 13 height 8
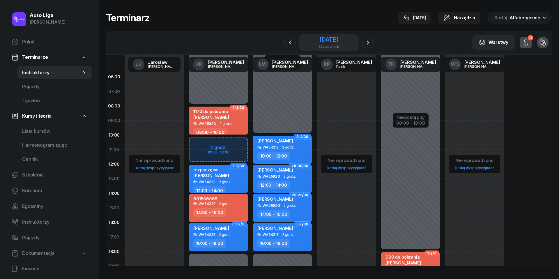
click at [320, 44] on div "czwartek" at bounding box center [329, 46] width 21 height 4
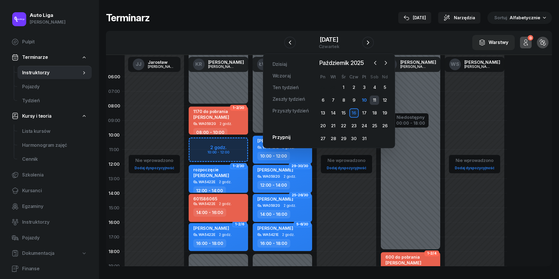
click at [378, 101] on div "11" at bounding box center [374, 99] width 9 height 9
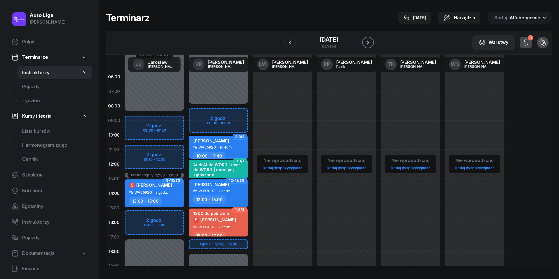
click at [371, 42] on icon "button" at bounding box center [367, 42] width 7 height 7
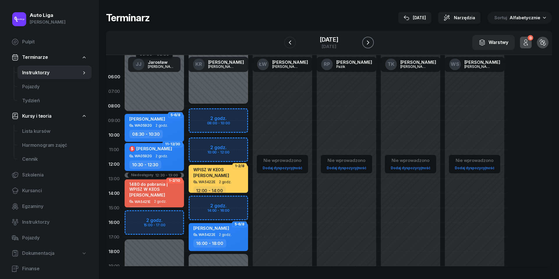
click at [371, 42] on icon "button" at bounding box center [367, 42] width 7 height 7
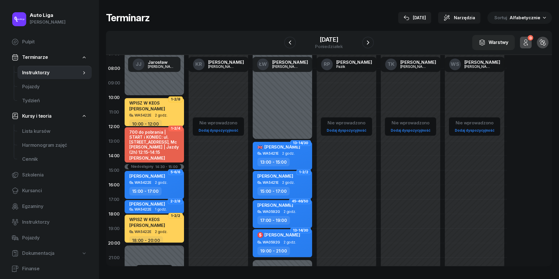
scroll to position [41, 0]
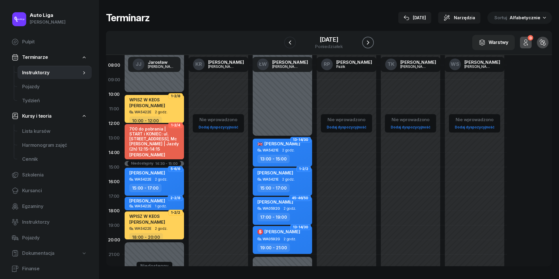
click at [371, 45] on icon "button" at bounding box center [367, 42] width 7 height 7
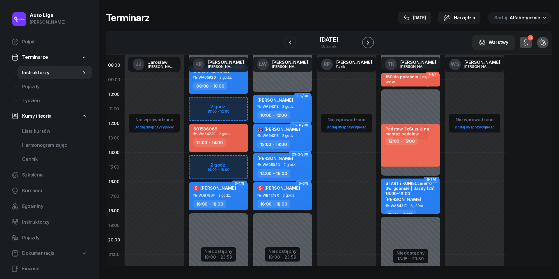
click at [371, 44] on icon "button" at bounding box center [367, 42] width 7 height 7
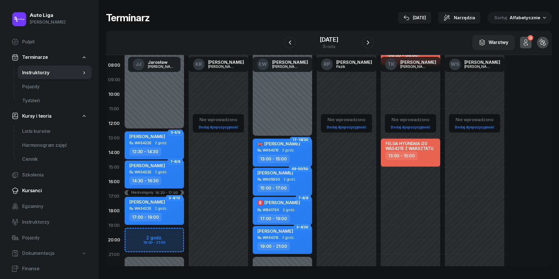
click at [40, 189] on span "Kursanci" at bounding box center [54, 191] width 65 height 8
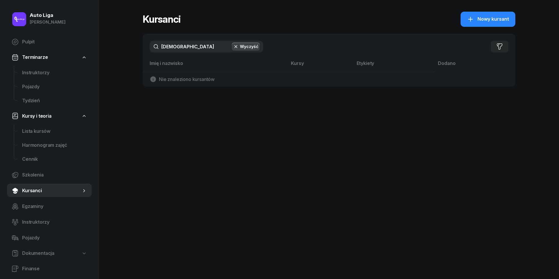
click at [197, 51] on input "[DEMOGRAPHIC_DATA]" at bounding box center [206, 47] width 113 height 12
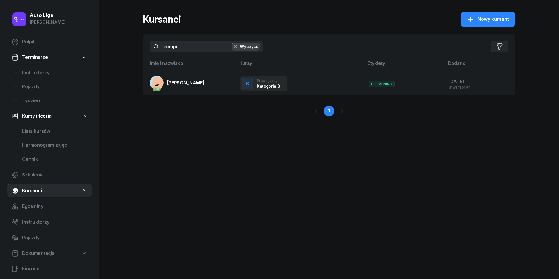
type input "rzepo"
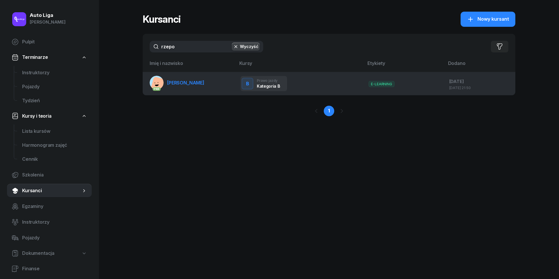
drag, startPoint x: 197, startPoint y: 51, endPoint x: 191, endPoint y: 85, distance: 35.2
click at [191, 85] on link "PKK [PERSON_NAME][GEOGRAPHIC_DATA]" at bounding box center [177, 83] width 55 height 14
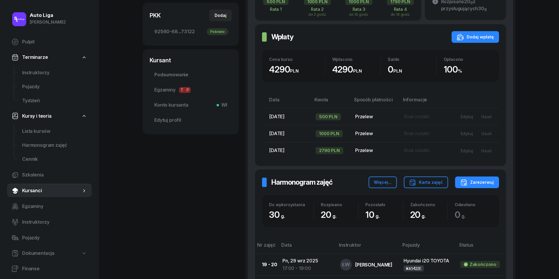
scroll to position [173, 0]
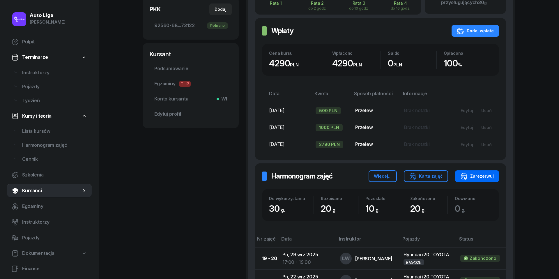
click at [472, 172] on button "Zarezerwuj" at bounding box center [477, 176] width 44 height 12
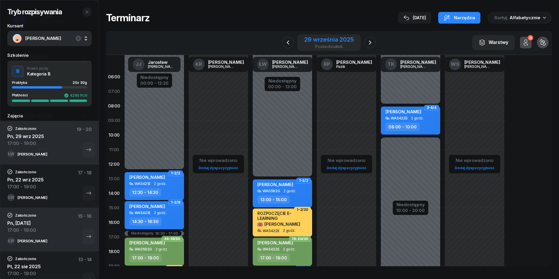
click at [324, 40] on div "29 września 2025" at bounding box center [328, 40] width 49 height 6
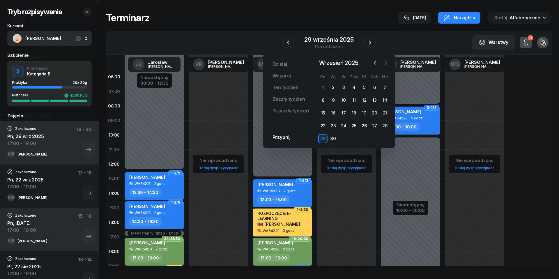
click at [385, 64] on icon "button" at bounding box center [386, 63] width 6 height 6
click at [346, 111] on div "15" at bounding box center [343, 112] width 9 height 9
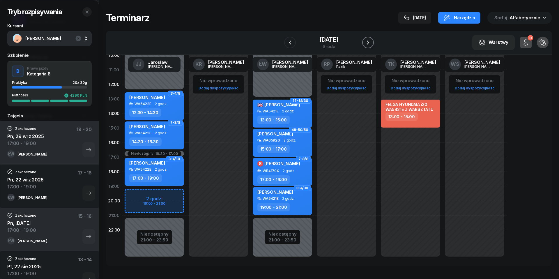
click at [371, 41] on icon "button" at bounding box center [367, 42] width 7 height 7
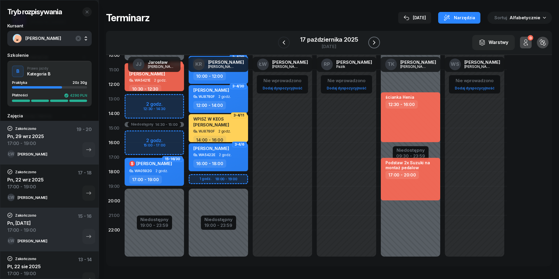
click at [373, 41] on icon "button" at bounding box center [374, 42] width 2 height 4
click at [373, 41] on icon "button" at bounding box center [373, 42] width 7 height 7
click at [373, 41] on icon "button" at bounding box center [374, 42] width 7 height 7
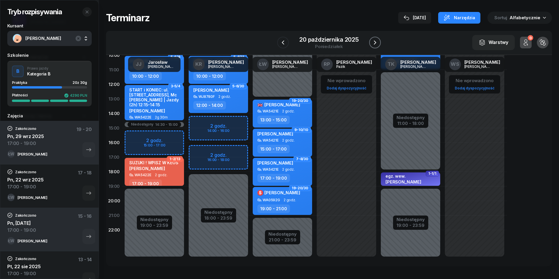
click at [373, 41] on icon "button" at bounding box center [374, 42] width 7 height 7
click at [373, 41] on icon "button" at bounding box center [373, 42] width 7 height 7
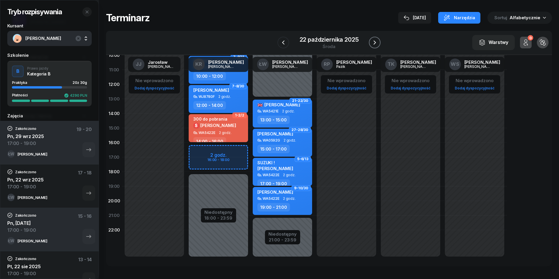
click at [373, 41] on icon "button" at bounding box center [374, 42] width 7 height 7
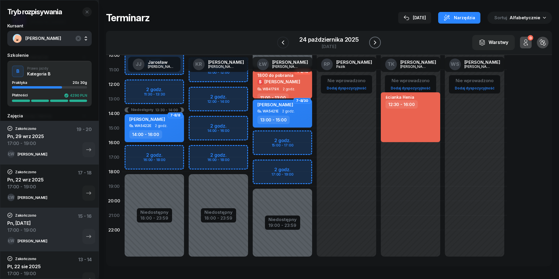
click at [373, 41] on icon "button" at bounding box center [374, 42] width 7 height 7
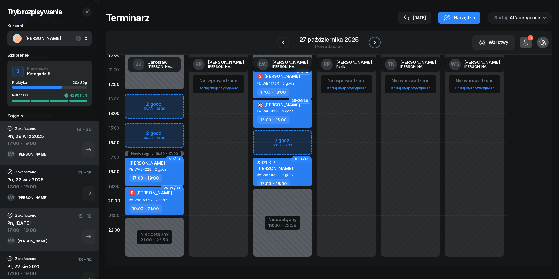
click at [373, 41] on icon "button" at bounding box center [374, 42] width 7 height 7
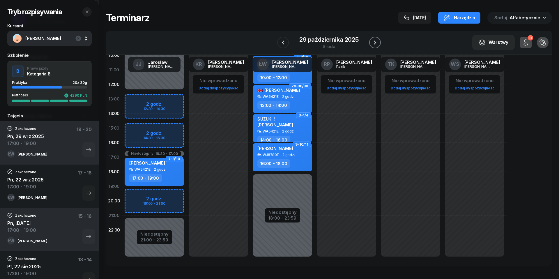
click at [373, 41] on icon "button" at bounding box center [374, 42] width 7 height 7
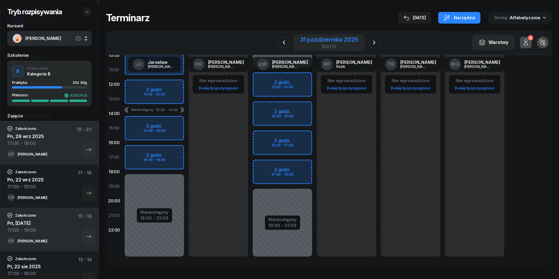
click at [331, 44] on div "[DATE]" at bounding box center [329, 46] width 58 height 4
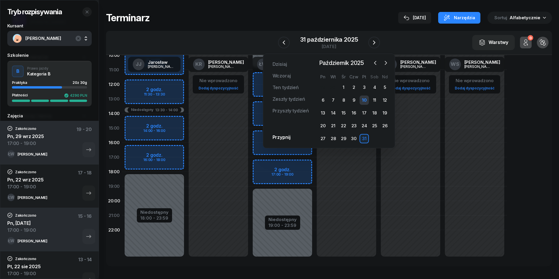
click at [365, 98] on div "10" at bounding box center [363, 99] width 9 height 9
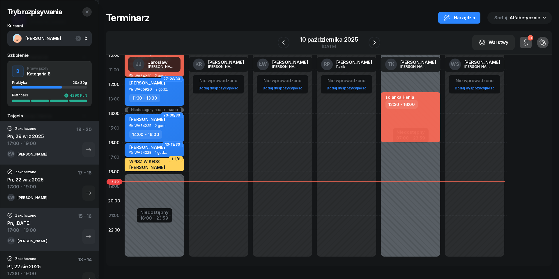
click at [89, 10] on icon "button" at bounding box center [87, 12] width 5 height 5
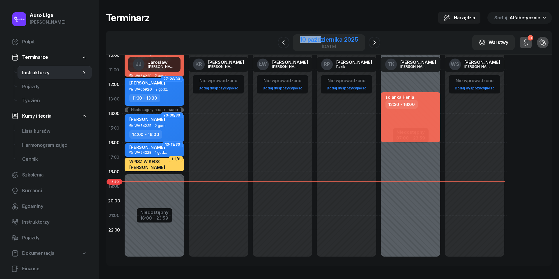
click at [322, 36] on div "[DATE]" at bounding box center [329, 42] width 72 height 17
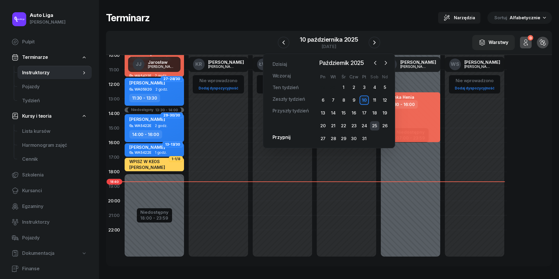
click at [375, 125] on div "25" at bounding box center [374, 125] width 9 height 9
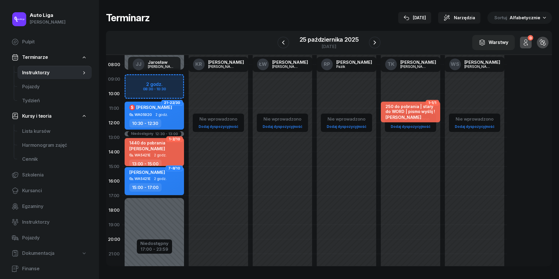
scroll to position [38, 0]
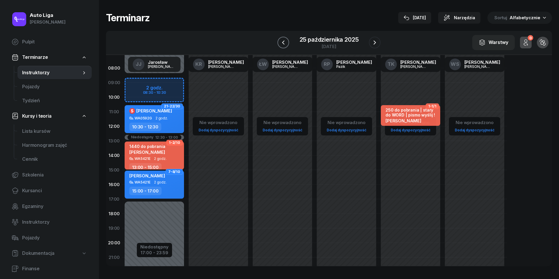
click at [285, 41] on icon "button" at bounding box center [283, 42] width 7 height 7
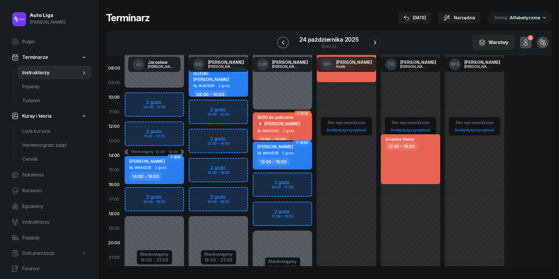
click at [285, 41] on icon "button" at bounding box center [282, 42] width 7 height 7
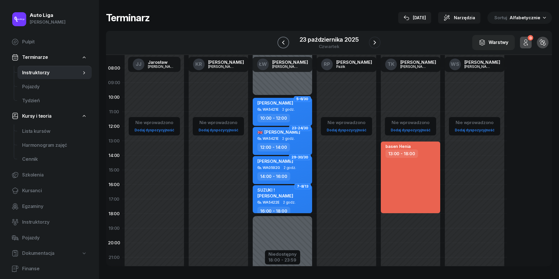
click at [285, 41] on icon "button" at bounding box center [283, 42] width 7 height 7
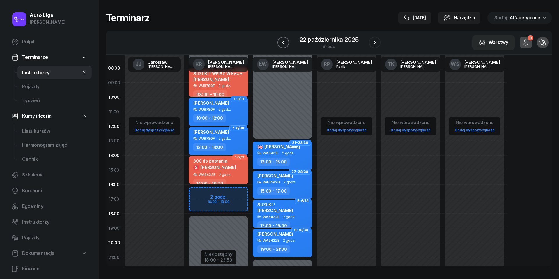
click at [285, 41] on icon "button" at bounding box center [283, 42] width 7 height 7
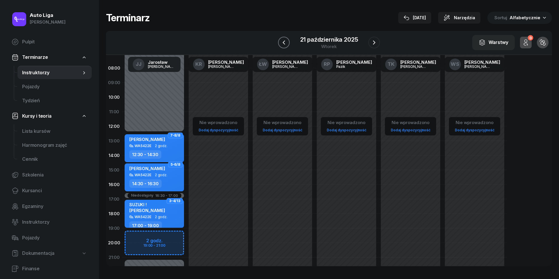
click at [285, 41] on icon "button" at bounding box center [283, 42] width 7 height 7
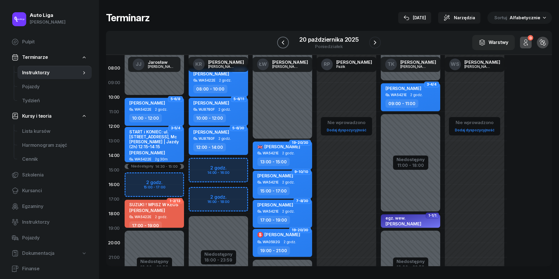
click at [285, 41] on icon "button" at bounding box center [282, 42] width 7 height 7
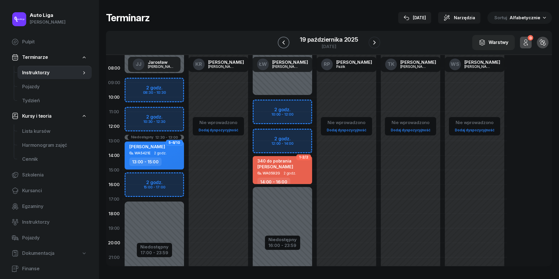
click at [285, 41] on icon "button" at bounding box center [283, 42] width 7 height 7
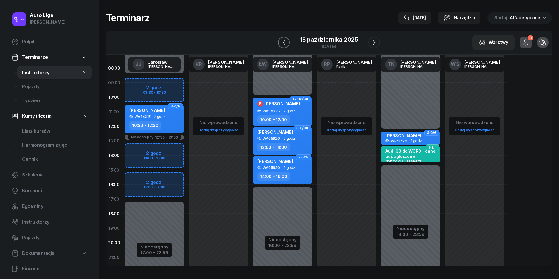
click at [285, 41] on icon "button" at bounding box center [283, 42] width 7 height 7
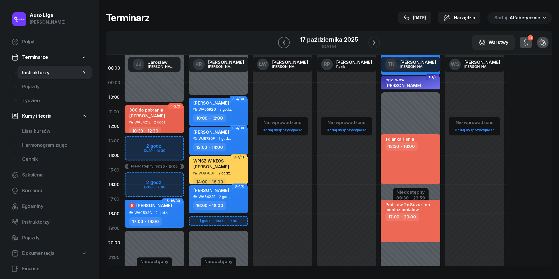
click at [285, 41] on icon "button" at bounding box center [283, 42] width 7 height 7
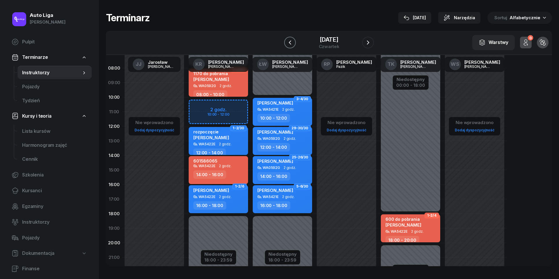
click at [286, 41] on icon "button" at bounding box center [289, 42] width 7 height 7
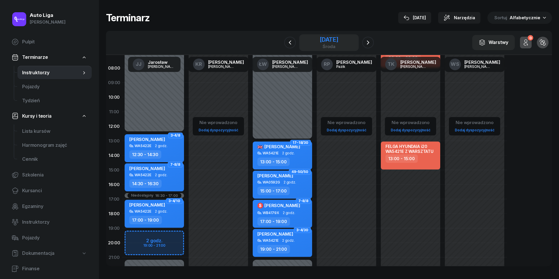
click at [324, 40] on div "[DATE]" at bounding box center [329, 40] width 19 height 6
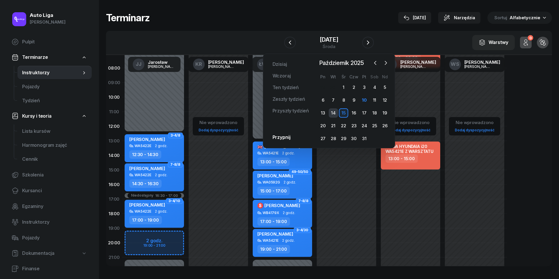
click at [332, 111] on div "14" at bounding box center [333, 112] width 9 height 9
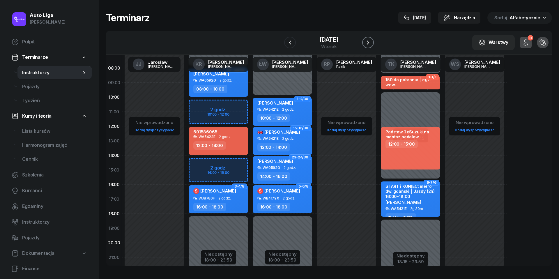
click at [371, 41] on icon "button" at bounding box center [367, 42] width 7 height 7
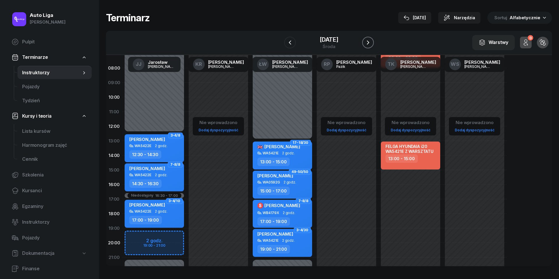
click at [371, 41] on icon "button" at bounding box center [367, 42] width 7 height 7
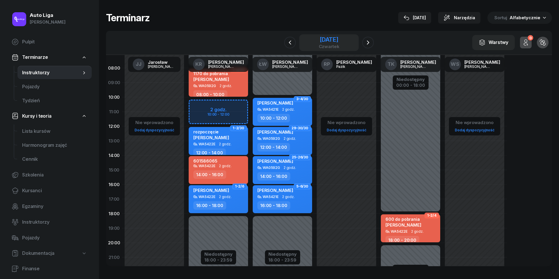
click at [337, 38] on div "[DATE]" at bounding box center [329, 40] width 21 height 6
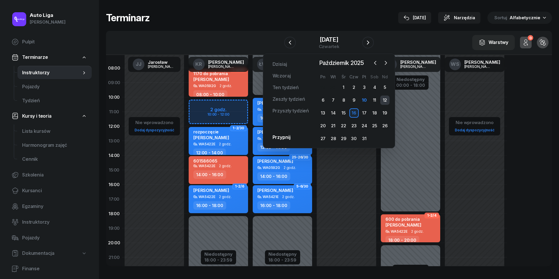
click at [382, 99] on div "12" at bounding box center [384, 99] width 9 height 9
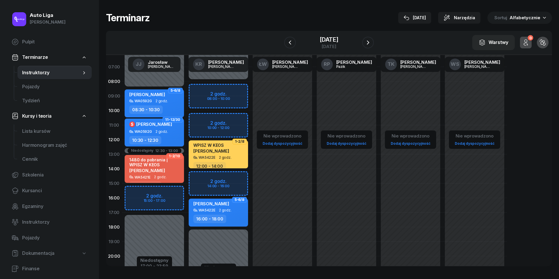
scroll to position [21, 0]
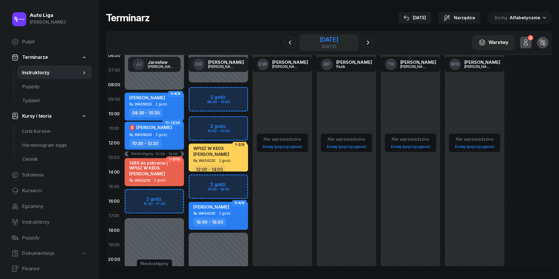
click at [328, 38] on div "[DATE]" at bounding box center [329, 40] width 19 height 6
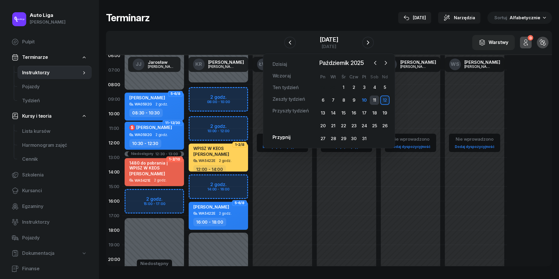
click at [374, 99] on div "11" at bounding box center [374, 99] width 9 height 9
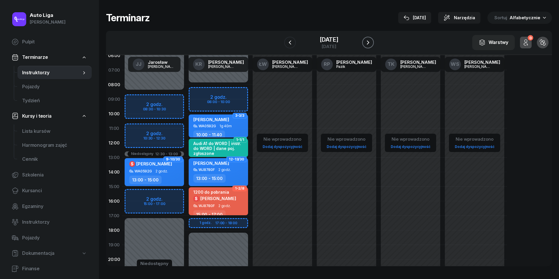
click at [369, 41] on icon "button" at bounding box center [368, 42] width 2 height 4
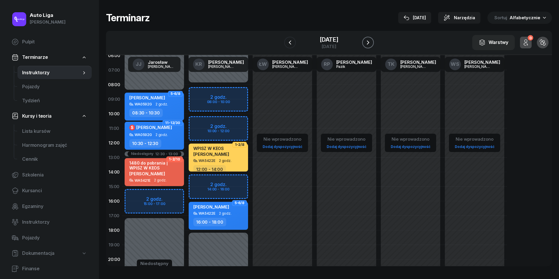
click at [371, 41] on icon "button" at bounding box center [367, 42] width 7 height 7
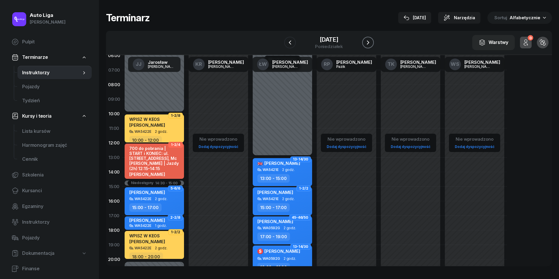
click at [371, 41] on icon "button" at bounding box center [367, 42] width 7 height 7
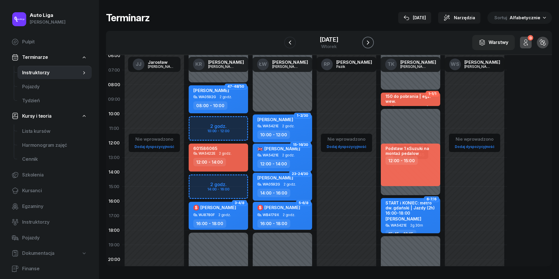
click at [371, 41] on icon "button" at bounding box center [367, 42] width 7 height 7
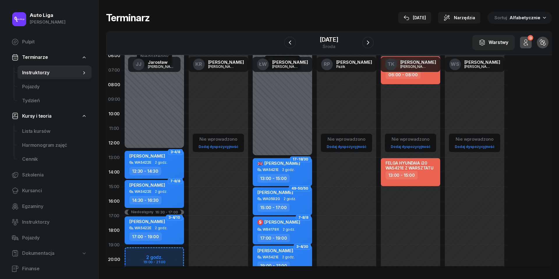
scroll to position [47, 0]
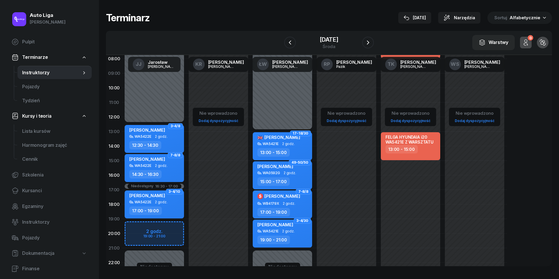
click at [368, 41] on div "[DATE]" at bounding box center [329, 42] width 90 height 17
click at [371, 42] on icon "button" at bounding box center [367, 42] width 7 height 7
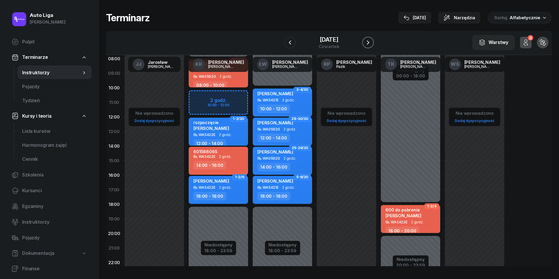
click at [371, 42] on icon "button" at bounding box center [367, 42] width 7 height 7
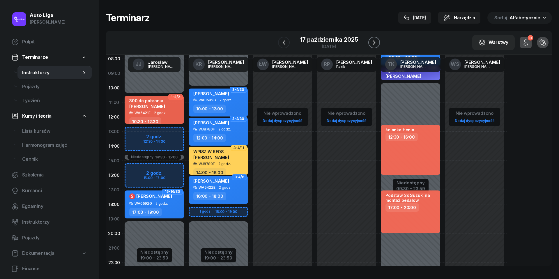
click at [373, 42] on icon "button" at bounding box center [373, 42] width 7 height 7
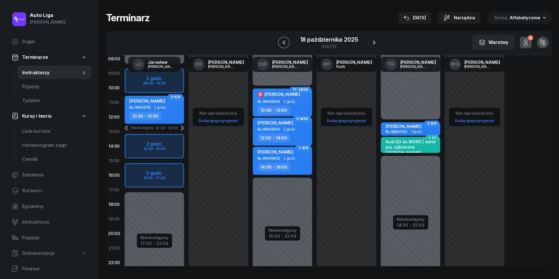
click at [284, 41] on icon "button" at bounding box center [283, 42] width 7 height 7
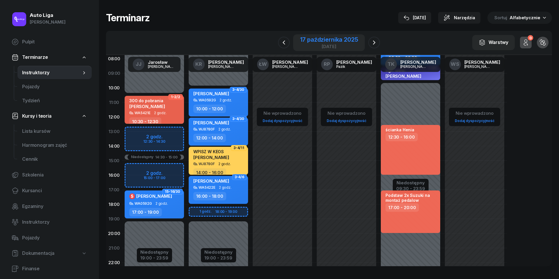
click at [313, 41] on div "17 października 2025" at bounding box center [329, 40] width 58 height 6
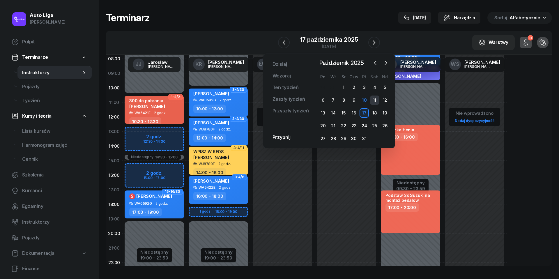
click at [374, 99] on div "11" at bounding box center [374, 99] width 9 height 9
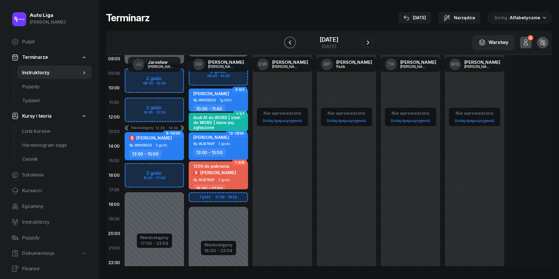
click at [286, 43] on icon "button" at bounding box center [289, 42] width 7 height 7
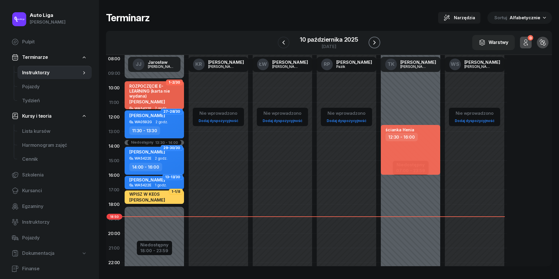
click at [377, 41] on icon "button" at bounding box center [374, 42] width 7 height 7
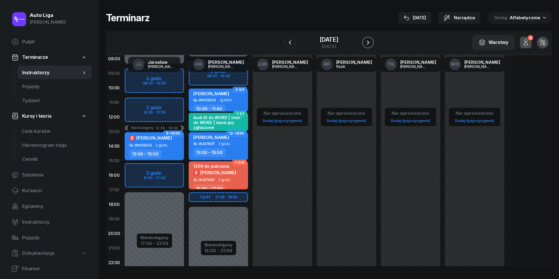
click at [371, 43] on icon "button" at bounding box center [367, 42] width 7 height 7
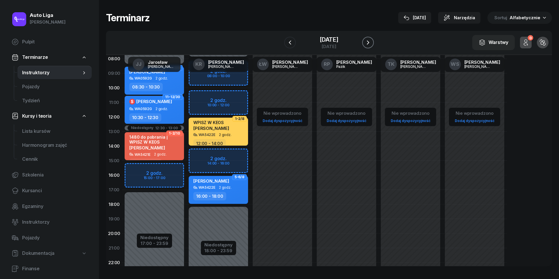
click at [371, 43] on icon "button" at bounding box center [367, 42] width 7 height 7
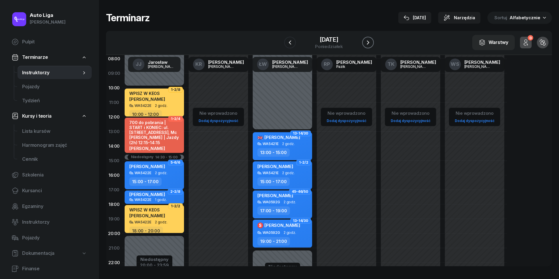
click at [371, 43] on icon "button" at bounding box center [367, 42] width 7 height 7
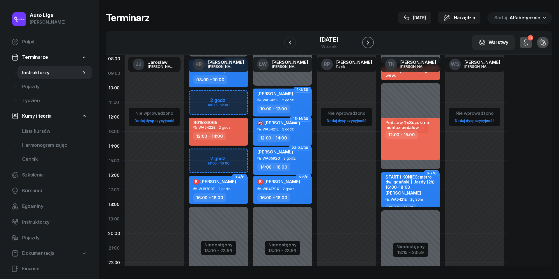
click at [371, 43] on icon "button" at bounding box center [367, 42] width 7 height 7
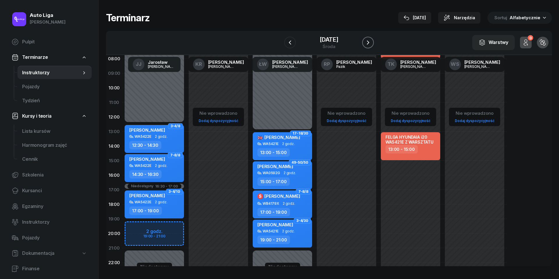
click at [371, 43] on icon "button" at bounding box center [367, 42] width 7 height 7
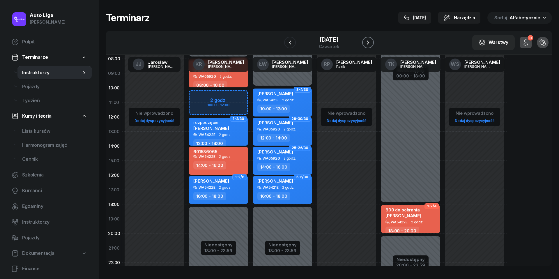
click at [371, 43] on icon "button" at bounding box center [367, 42] width 7 height 7
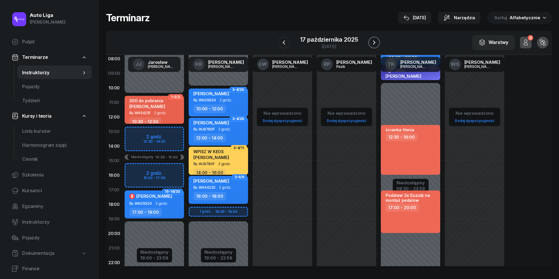
click at [376, 43] on icon "button" at bounding box center [373, 42] width 7 height 7
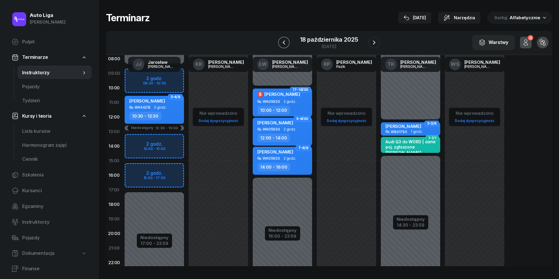
click at [283, 44] on icon "button" at bounding box center [283, 42] width 7 height 7
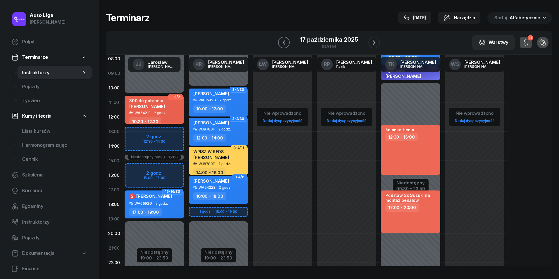
click at [283, 44] on icon "button" at bounding box center [283, 42] width 7 height 7
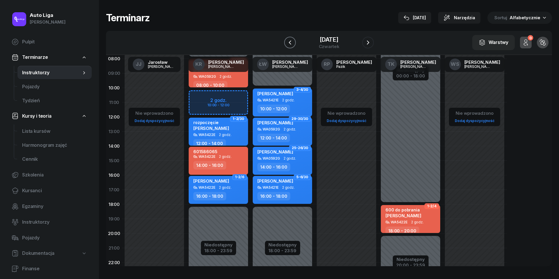
click at [286, 44] on icon "button" at bounding box center [289, 42] width 7 height 7
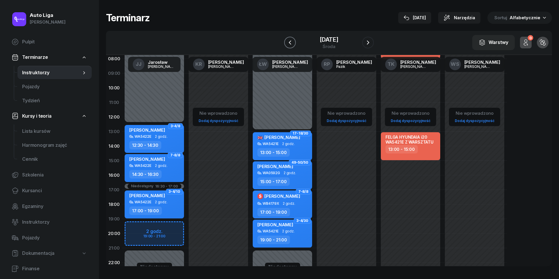
click at [286, 44] on icon "button" at bounding box center [289, 42] width 7 height 7
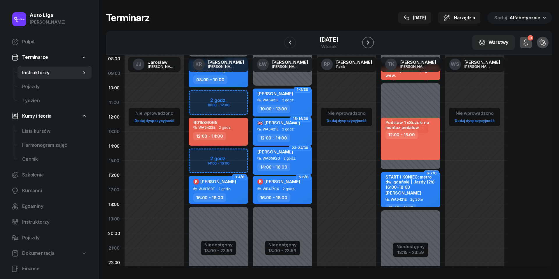
click at [369, 43] on icon "button" at bounding box center [368, 42] width 2 height 4
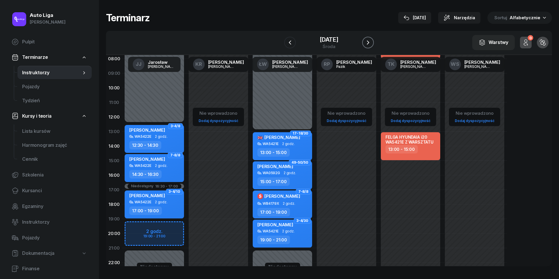
click at [369, 43] on icon "button" at bounding box center [368, 42] width 2 height 4
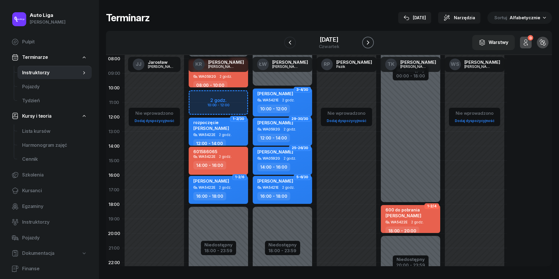
click at [371, 44] on icon "button" at bounding box center [367, 42] width 7 height 7
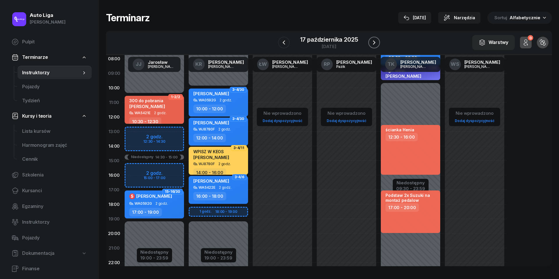
click at [375, 44] on icon "button" at bounding box center [373, 42] width 7 height 7
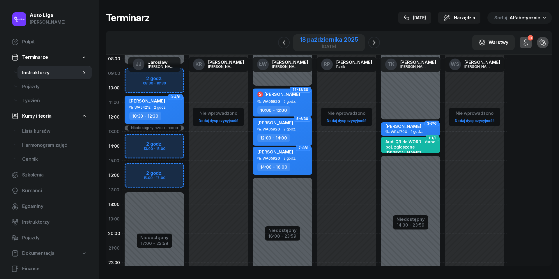
click at [318, 42] on div "18 października 2025" at bounding box center [329, 40] width 58 height 6
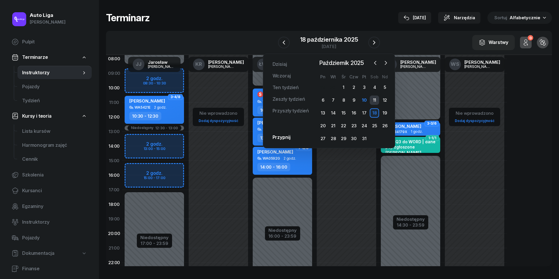
click at [375, 100] on div "11" at bounding box center [374, 99] width 9 height 9
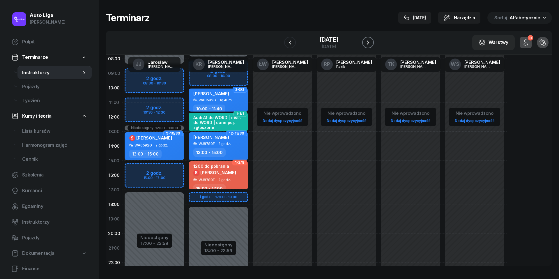
click at [371, 43] on icon "button" at bounding box center [367, 42] width 7 height 7
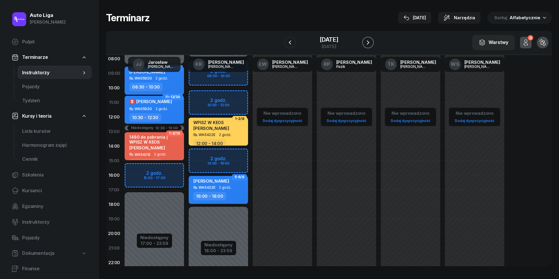
click at [371, 43] on icon "button" at bounding box center [367, 42] width 7 height 7
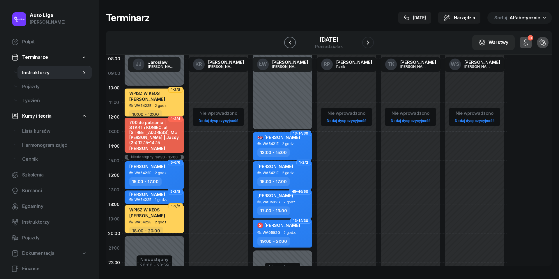
click at [286, 40] on icon "button" at bounding box center [289, 42] width 7 height 7
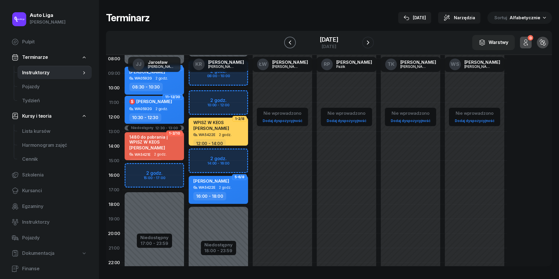
click at [286, 42] on icon "button" at bounding box center [289, 42] width 7 height 7
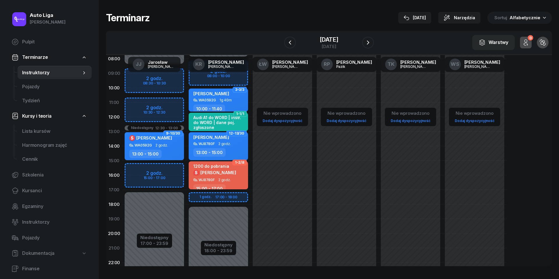
click at [146, 143] on div "WA0592G" at bounding box center [142, 145] width 17 height 4
select select "13"
select select "15"
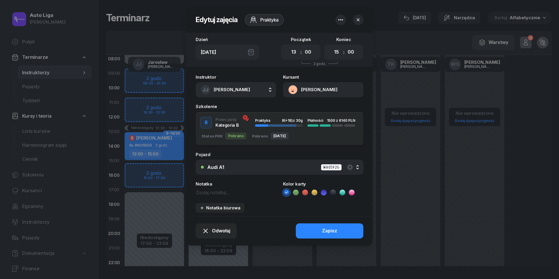
click at [344, 20] on icon "button" at bounding box center [340, 19] width 7 height 7
click at [339, 35] on link "Usuń" at bounding box center [337, 38] width 76 height 15
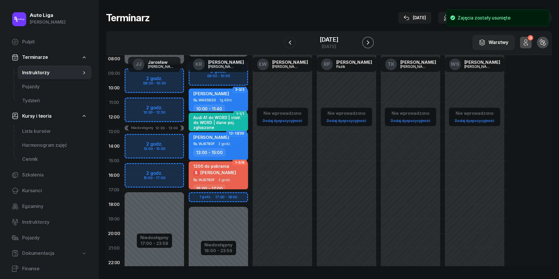
click at [371, 43] on icon "button" at bounding box center [367, 42] width 7 height 7
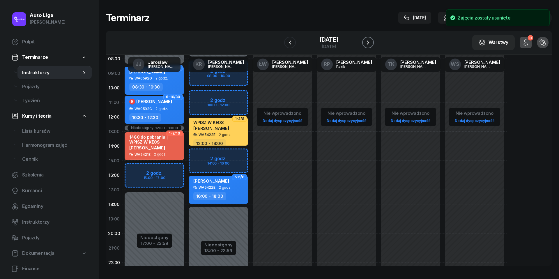
click at [371, 43] on icon "button" at bounding box center [367, 42] width 7 height 7
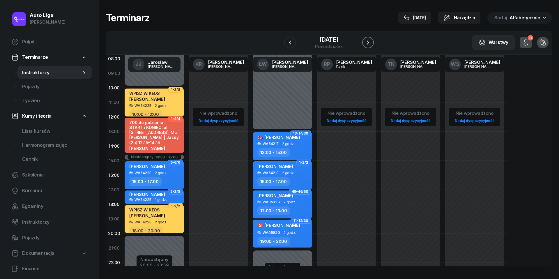
click at [371, 43] on icon "button" at bounding box center [367, 42] width 7 height 7
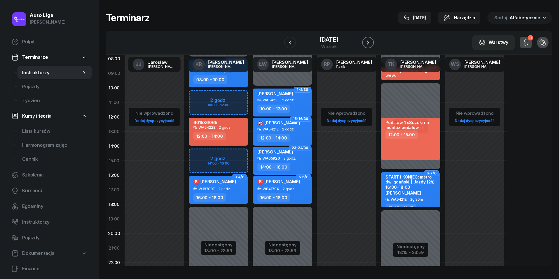
click at [369, 43] on icon "button" at bounding box center [368, 42] width 2 height 4
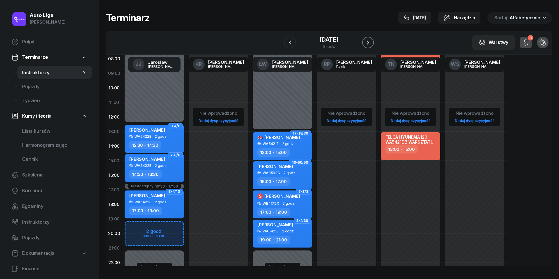
click at [371, 45] on icon "button" at bounding box center [367, 42] width 7 height 7
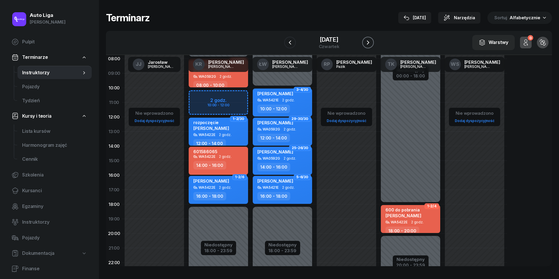
click at [371, 45] on icon "button" at bounding box center [367, 42] width 7 height 7
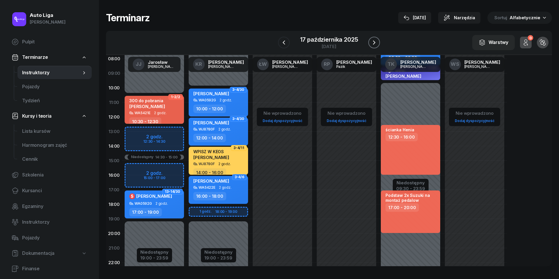
click at [374, 45] on icon "button" at bounding box center [373, 42] width 7 height 7
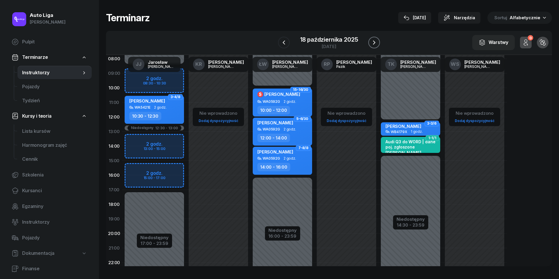
click at [374, 45] on icon "button" at bounding box center [373, 42] width 7 height 7
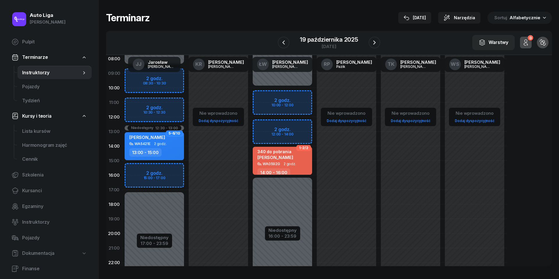
scroll to position [36, 0]
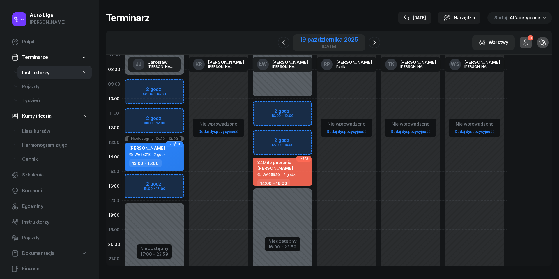
click at [329, 44] on div "[DATE]" at bounding box center [329, 46] width 58 height 4
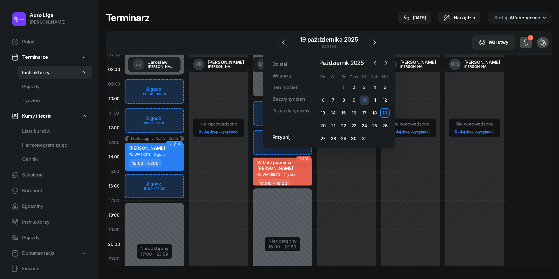
click at [365, 100] on div "10" at bounding box center [363, 99] width 9 height 9
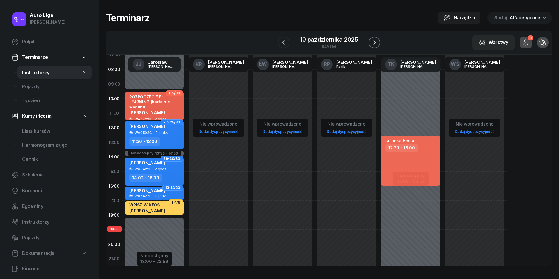
click at [374, 41] on icon "button" at bounding box center [374, 42] width 7 height 7
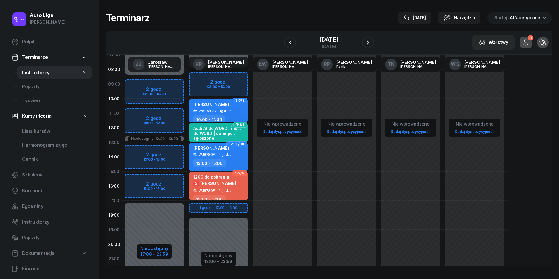
click at [152, 247] on div "Niedostępny" at bounding box center [154, 248] width 28 height 4
select select "08"
select select "30"
select select "12"
select select "30"
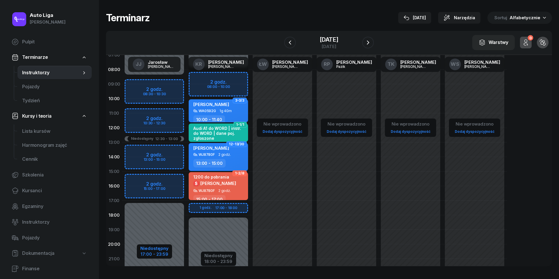
select select "13"
select select "17"
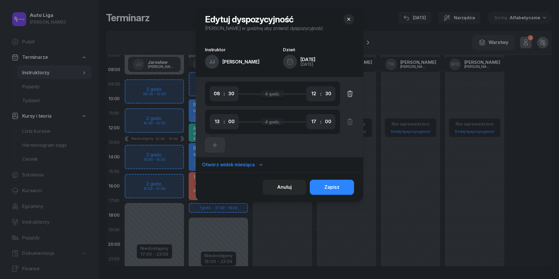
click at [352, 91] on icon "button" at bounding box center [349, 93] width 7 height 7
click at [352, 123] on icon "button" at bounding box center [349, 121] width 7 height 7
click at [346, 190] on button "Zapisz" at bounding box center [332, 187] width 44 height 15
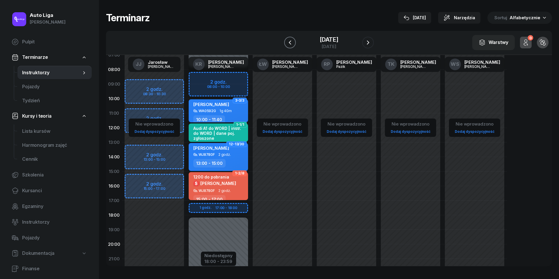
click at [289, 44] on icon "button" at bounding box center [290, 42] width 2 height 4
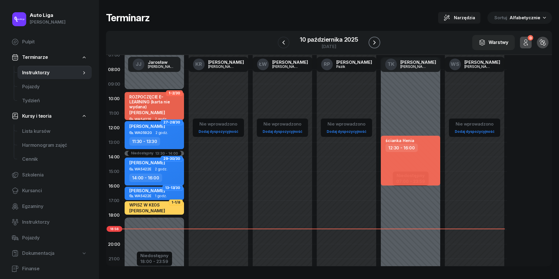
click at [377, 40] on icon "button" at bounding box center [374, 42] width 7 height 7
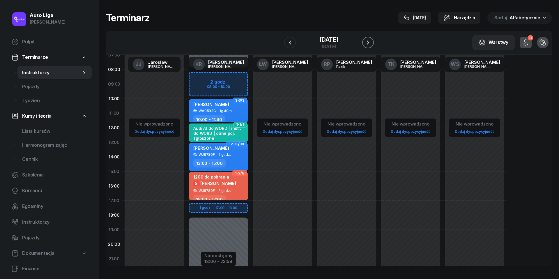
click at [371, 40] on icon "button" at bounding box center [367, 42] width 7 height 7
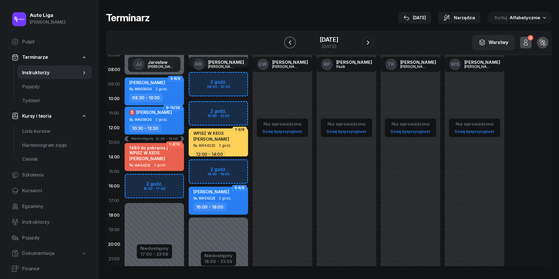
click at [286, 41] on icon "button" at bounding box center [289, 42] width 7 height 7
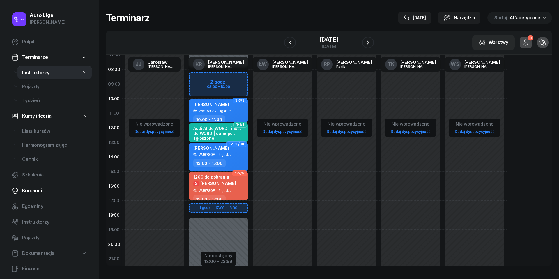
click at [38, 187] on span "Kursanci" at bounding box center [54, 191] width 65 height 8
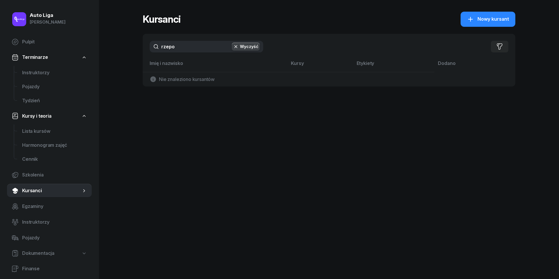
click at [187, 47] on input "rzepo" at bounding box center [206, 47] width 113 height 12
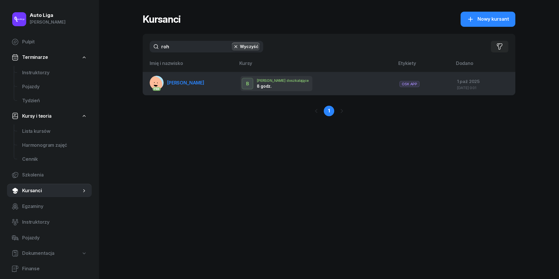
type input "roh"
click at [182, 85] on span "[PERSON_NAME]" at bounding box center [185, 83] width 37 height 6
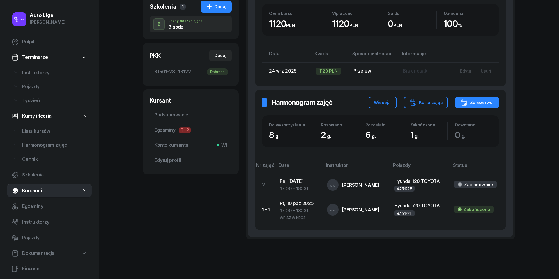
scroll to position [127, 0]
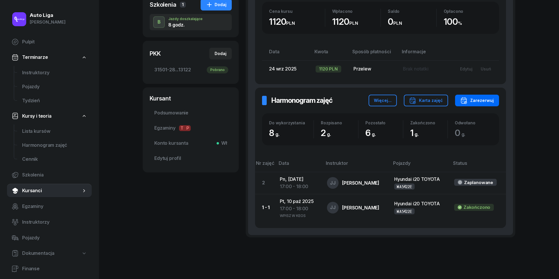
click at [491, 100] on div "Zarezerwuj" at bounding box center [476, 100] width 33 height 7
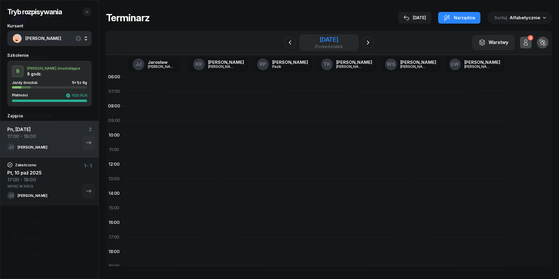
click at [341, 45] on div "poniedziałek" at bounding box center [329, 46] width 28 height 4
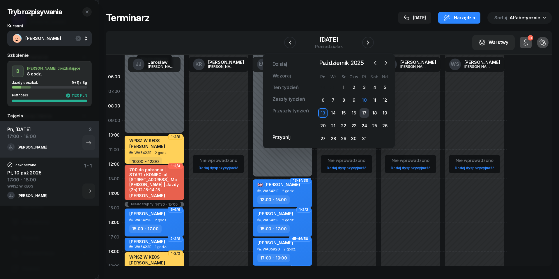
click at [363, 113] on div "17" at bounding box center [363, 112] width 9 height 9
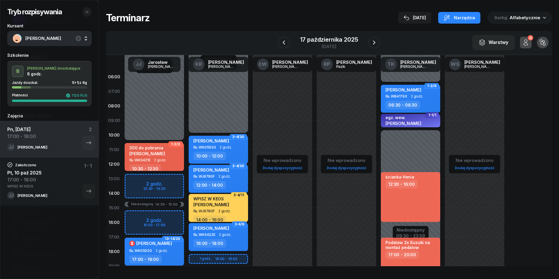
click at [133, 178] on div "Niedostępny 00:00 - 10:30 Niedostępny 19:00 - 23:59 Niedostępny 14:30 - 15:00 2…" at bounding box center [154, 208] width 64 height 276
select select "13"
select select "15"
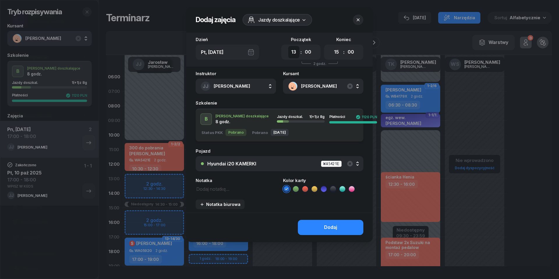
select select "12"
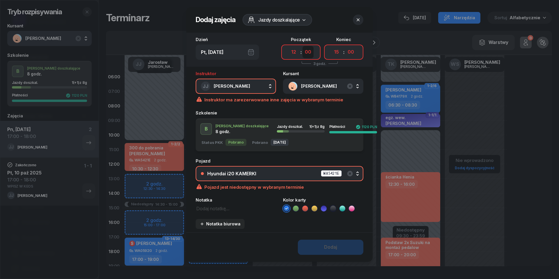
select select "30"
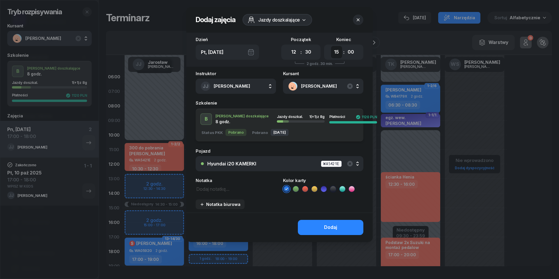
select select "14"
select select "30"
click at [323, 228] on button "Dodaj" at bounding box center [330, 227] width 65 height 15
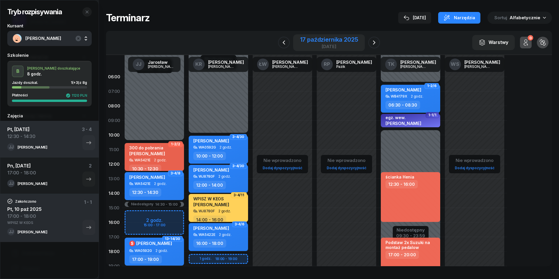
click at [317, 45] on div "[DATE]" at bounding box center [329, 46] width 58 height 4
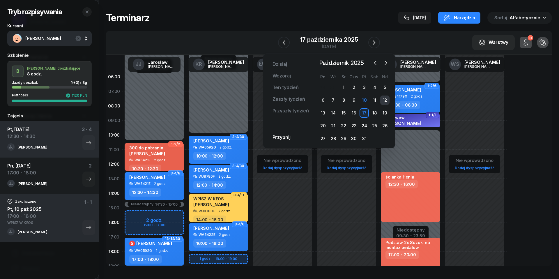
click at [382, 101] on div "12" at bounding box center [384, 99] width 9 height 9
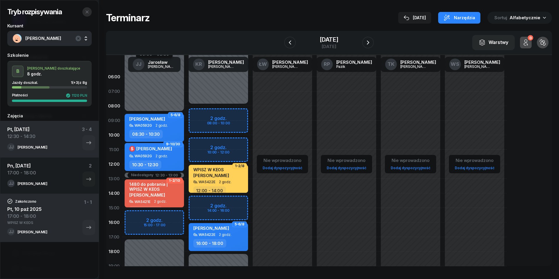
click at [87, 12] on icon "button" at bounding box center [87, 11] width 3 height 3
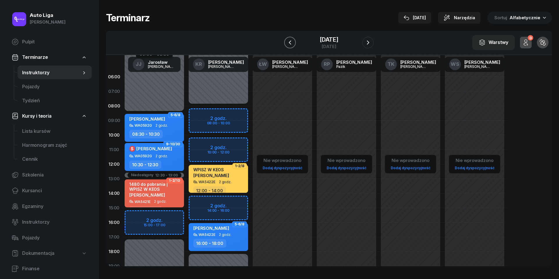
click at [286, 40] on icon "button" at bounding box center [289, 42] width 7 height 7
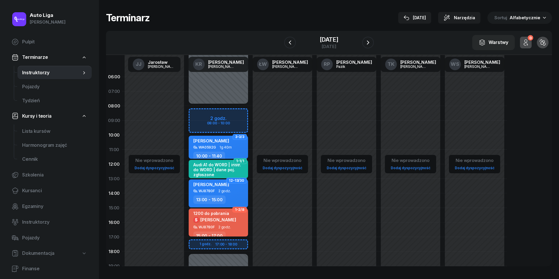
scroll to position [49, 0]
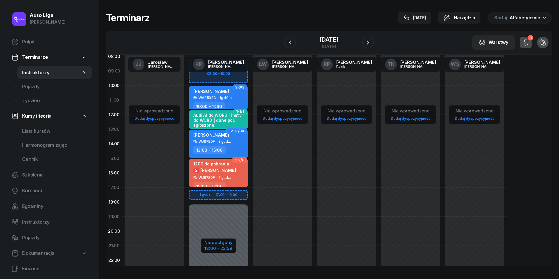
click at [218, 245] on div "18:00 - 23:59" at bounding box center [218, 247] width 28 height 6
select select "08"
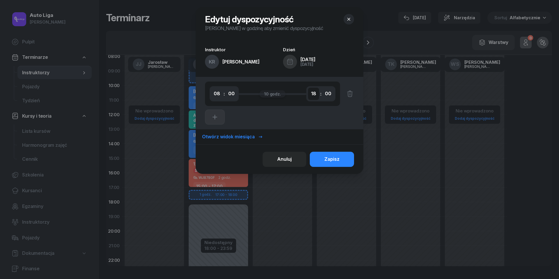
select select "17"
click at [333, 161] on div "Zapisz" at bounding box center [331, 159] width 15 height 8
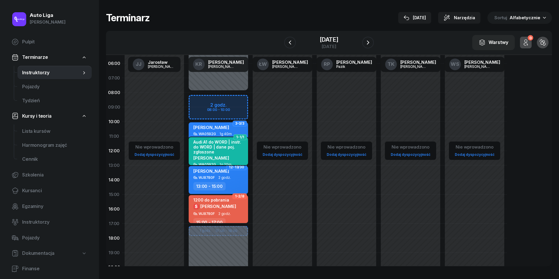
scroll to position [3, 0]
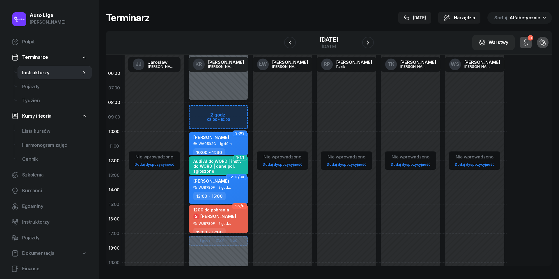
click at [198, 109] on div "2 godz. 08:00 - 10:00 1 godz. 17:00 - 18:00 3-3/3 [PERSON_NAME] WA0592G 1g 40m …" at bounding box center [218, 204] width 64 height 276
select select "08"
select select "10"
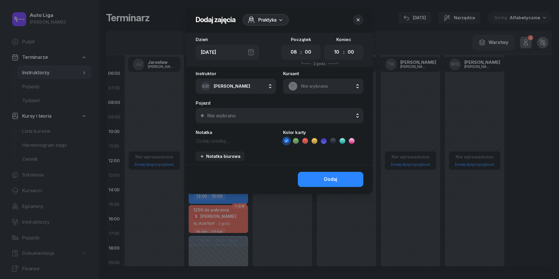
click at [327, 84] on span "Nie wybrano" at bounding box center [329, 86] width 57 height 8
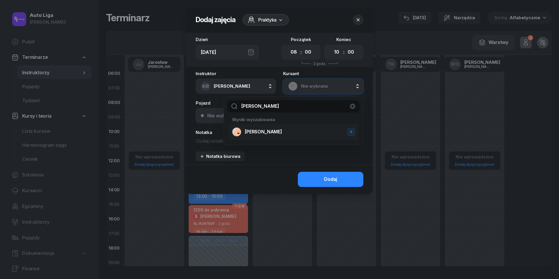
type input "[PERSON_NAME]"
click at [260, 131] on span "[PERSON_NAME]" at bounding box center [263, 132] width 37 height 8
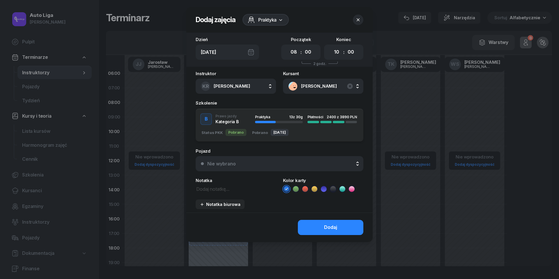
click at [358, 20] on icon "button" at bounding box center [357, 19] width 3 height 3
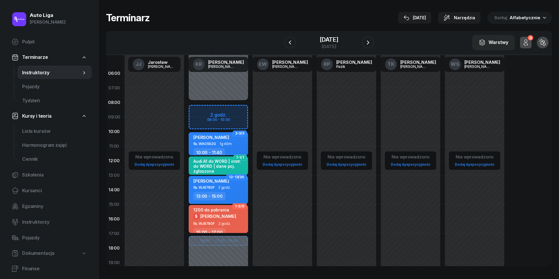
click at [210, 109] on div "2 godz. 08:00 - 10:00 1 godz. 17:00 - 18:00 3-3/3 [PERSON_NAME] WA0592G 1g 40m …" at bounding box center [218, 204] width 64 height 276
select select "08"
select select "10"
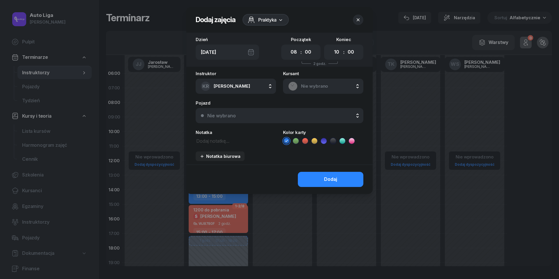
click at [333, 84] on span "Nie wybrano" at bounding box center [329, 86] width 57 height 8
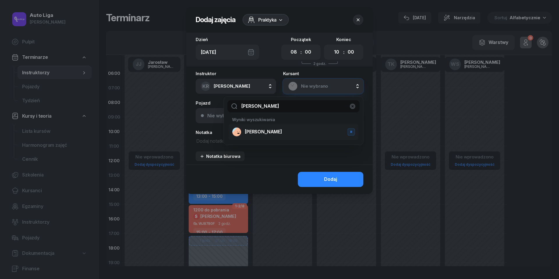
type input "[PERSON_NAME]"
click at [282, 133] on div "[PERSON_NAME] B" at bounding box center [293, 131] width 123 height 9
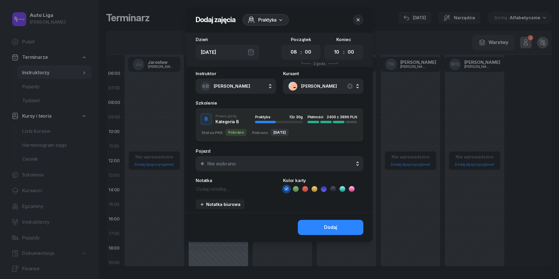
click at [239, 158] on button "Nie wybrano" at bounding box center [280, 163] width 168 height 15
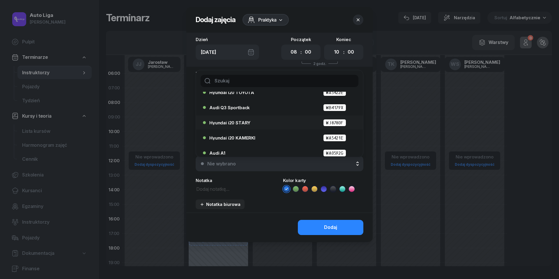
scroll to position [23, 0]
click at [241, 123] on span "Hyundai i20 STARY" at bounding box center [229, 122] width 41 height 4
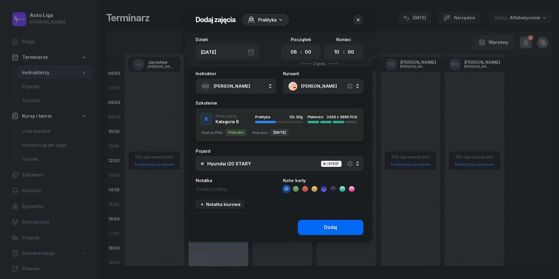
click at [318, 224] on button "Dodaj" at bounding box center [330, 227] width 65 height 15
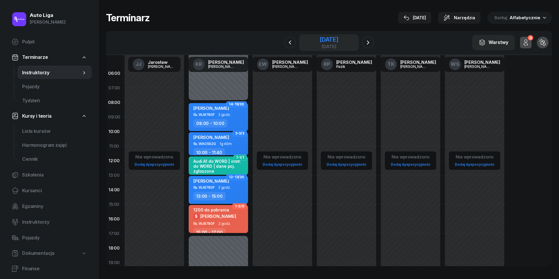
click at [320, 45] on div "[DATE]" at bounding box center [329, 46] width 19 height 4
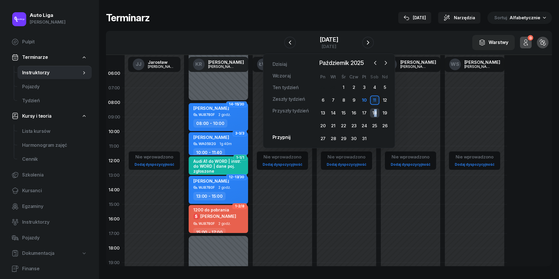
click at [374, 115] on div "18" at bounding box center [374, 112] width 9 height 9
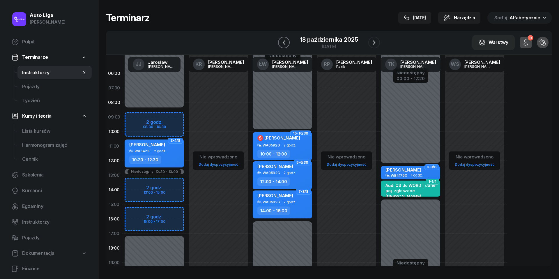
click at [285, 42] on icon "button" at bounding box center [283, 42] width 7 height 7
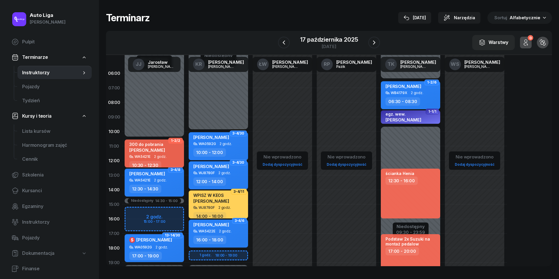
click at [155, 151] on span "[PERSON_NAME]" at bounding box center [147, 150] width 36 height 6
select select "10"
select select "30"
select select "12"
select select "30"
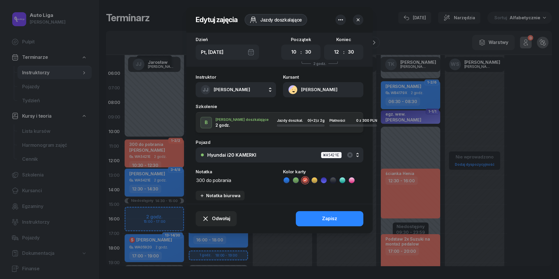
click at [359, 23] on button "button" at bounding box center [358, 20] width 10 height 10
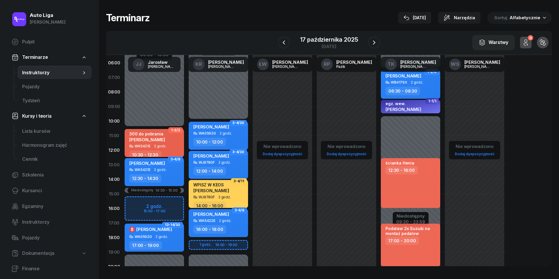
scroll to position [15, 0]
